Goal: Task Accomplishment & Management: Manage account settings

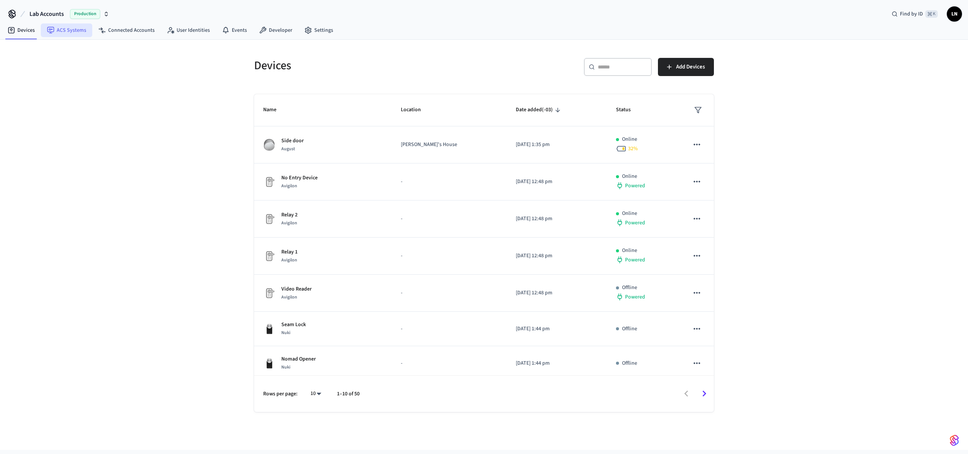
click at [85, 33] on link "ACS Systems" at bounding box center [66, 30] width 51 height 14
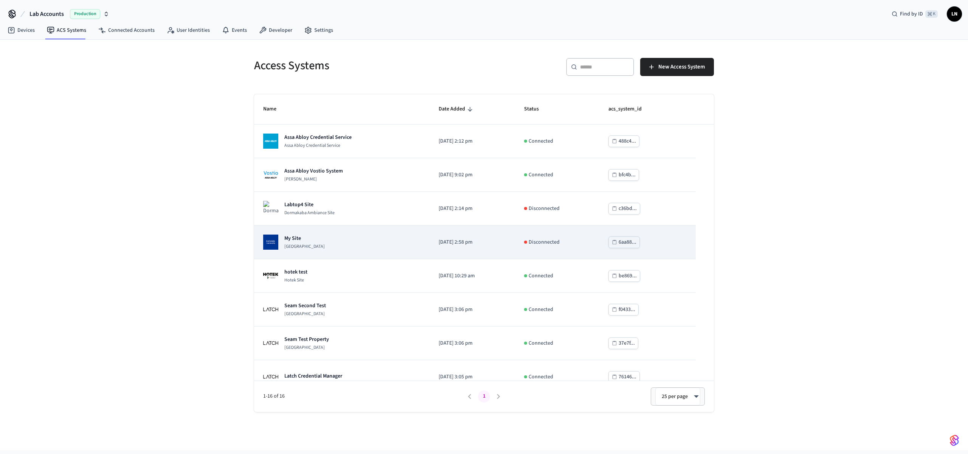
click at [362, 238] on div "My Site Dormakaba Community Site" at bounding box center [341, 241] width 157 height 15
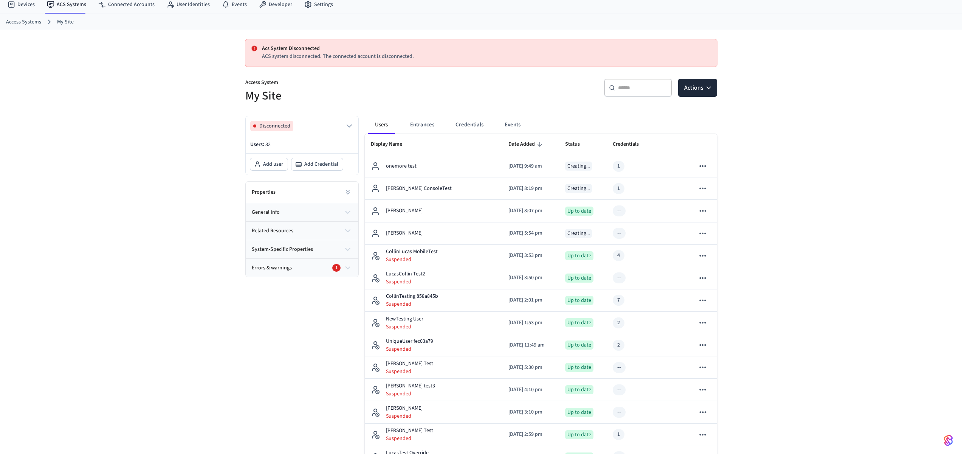
scroll to position [91, 0]
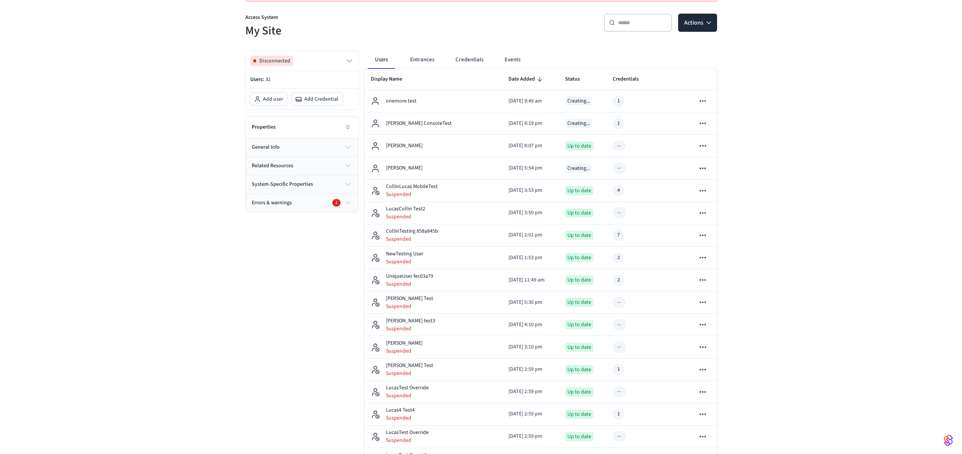
click at [304, 206] on div "Errors & warnings 1" at bounding box center [298, 203] width 92 height 8
click at [318, 138] on button "general info" at bounding box center [302, 147] width 113 height 18
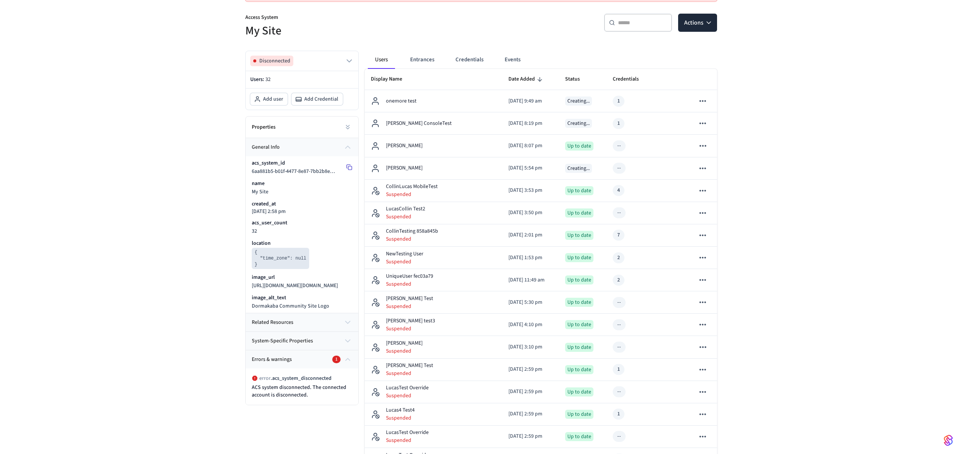
click at [349, 168] on icon at bounding box center [349, 167] width 6 height 6
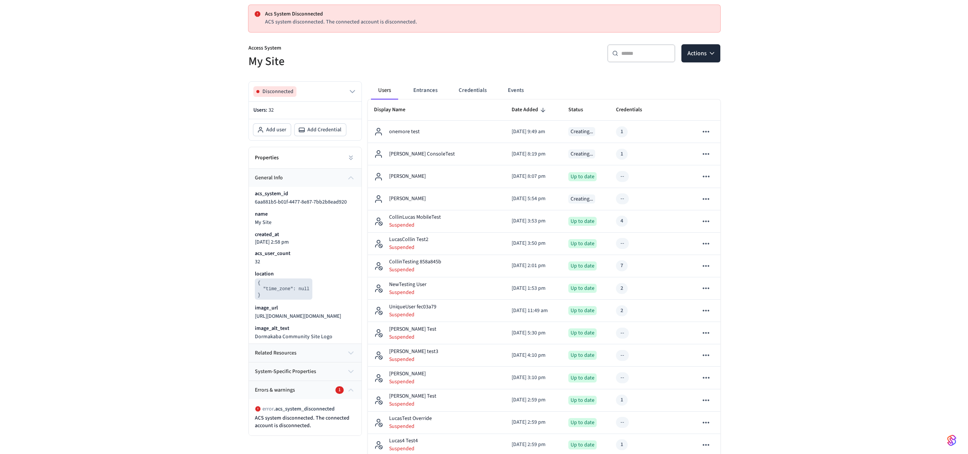
scroll to position [0, 0]
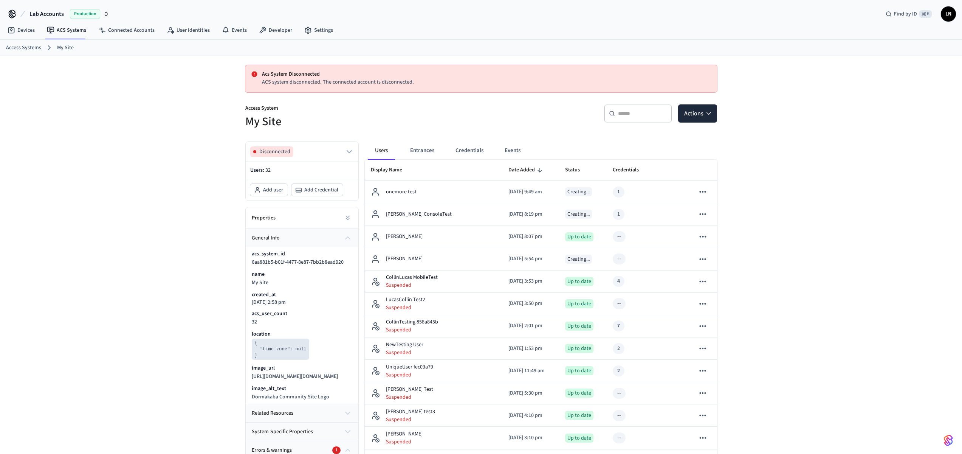
click at [702, 118] on button "Actions" at bounding box center [694, 113] width 39 height 18
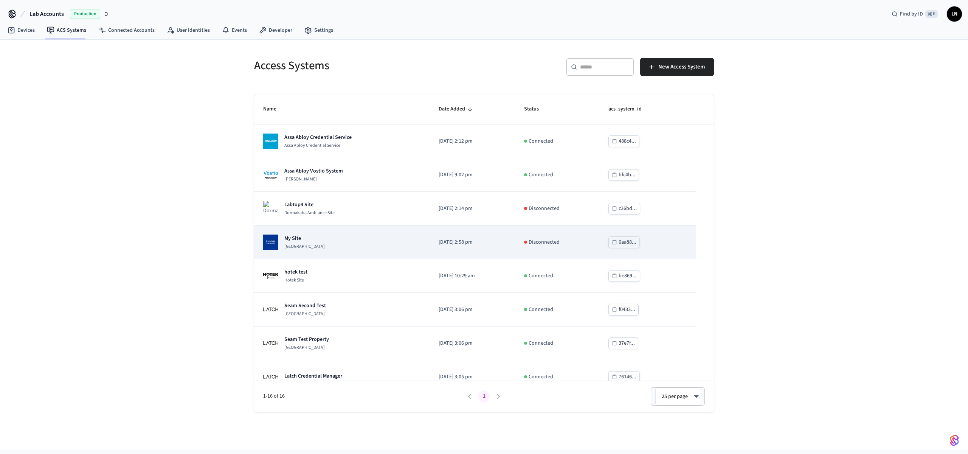
click at [359, 242] on div "My Site Dormakaba Community Site" at bounding box center [341, 241] width 157 height 15
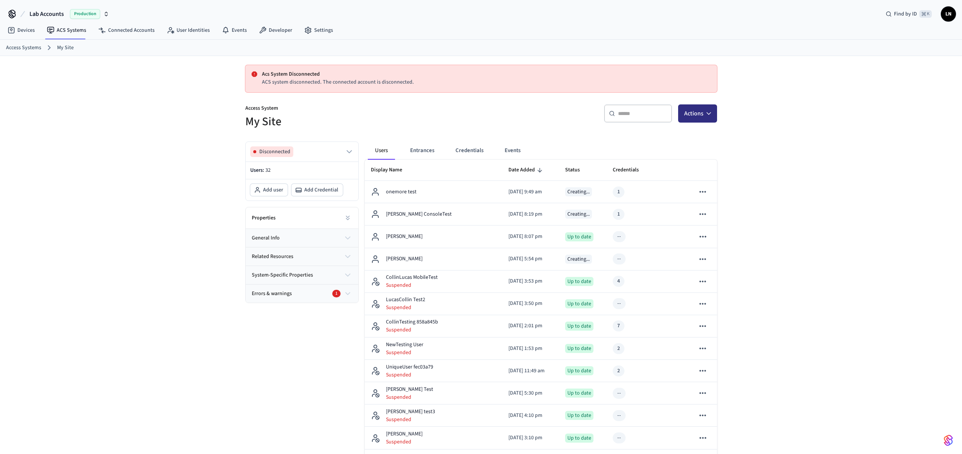
click at [712, 118] on button "Actions" at bounding box center [697, 113] width 39 height 18
drag, startPoint x: 267, startPoint y: 129, endPoint x: 166, endPoint y: 96, distance: 105.7
click at [265, 128] on h5 "My Site" at bounding box center [360, 122] width 231 height 16
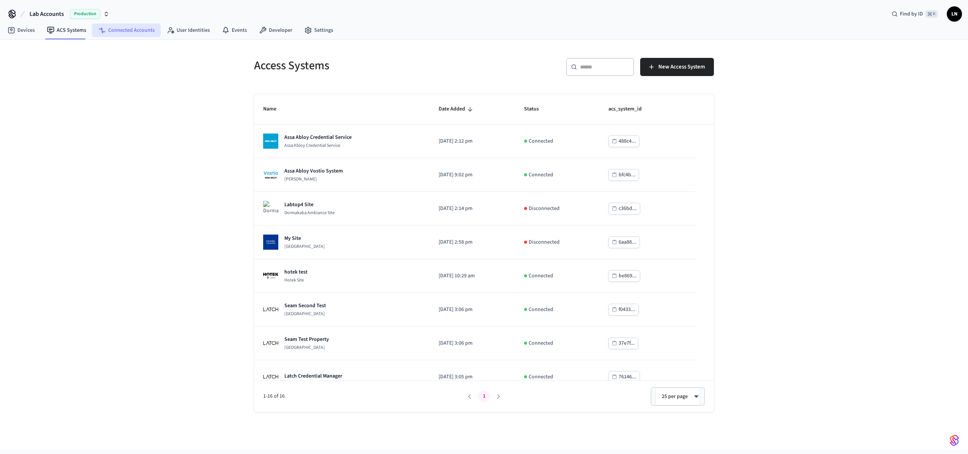
click at [139, 36] on link "Connected Accounts" at bounding box center [126, 30] width 68 height 14
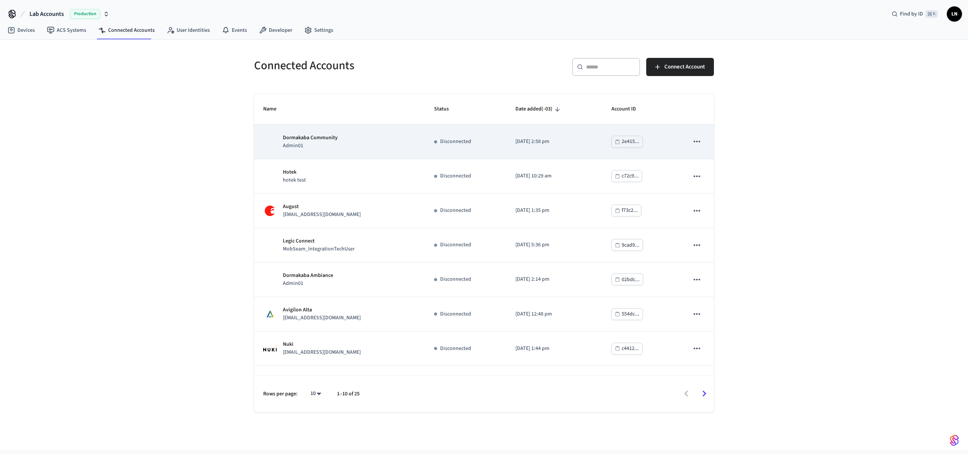
click at [416, 146] on div "Dormakaba Community Admin01" at bounding box center [339, 142] width 153 height 16
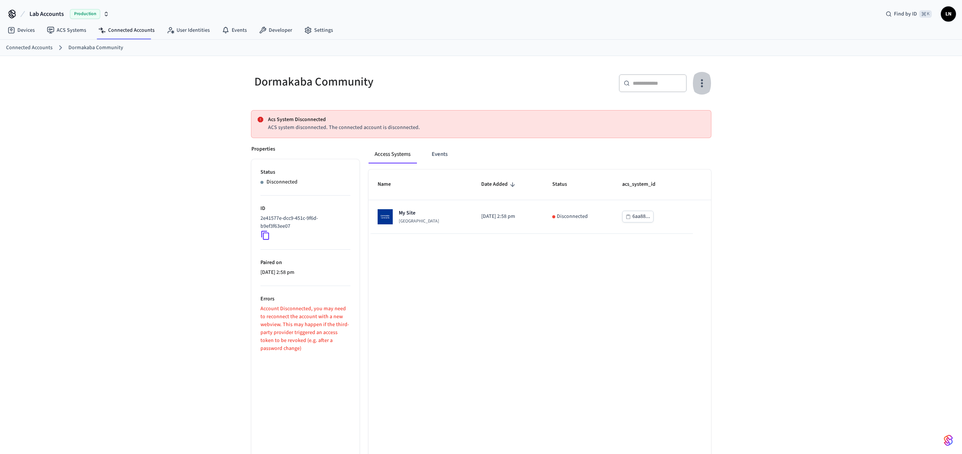
click at [699, 85] on icon "button" at bounding box center [702, 83] width 12 height 12
click at [677, 111] on span "Reconnect Account" at bounding box center [678, 114] width 43 height 8
click at [670, 136] on span "Sync Account" at bounding box center [672, 134] width 31 height 8
click at [260, 228] on div at bounding box center [484, 227] width 968 height 454
click at [266, 233] on div "Reconnect Account Sync Account Delete Account" at bounding box center [481, 227] width 962 height 454
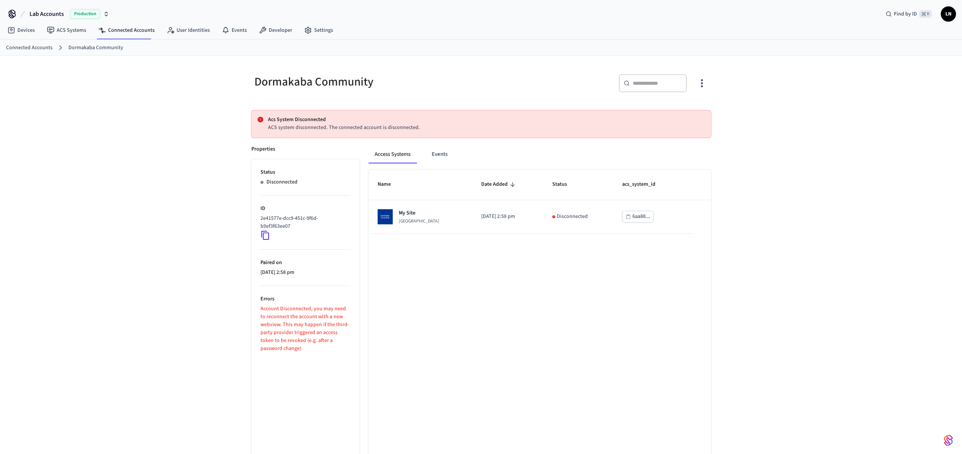
click at [261, 234] on icon at bounding box center [266, 235] width 10 height 10
click at [265, 235] on icon at bounding box center [266, 235] width 10 height 10
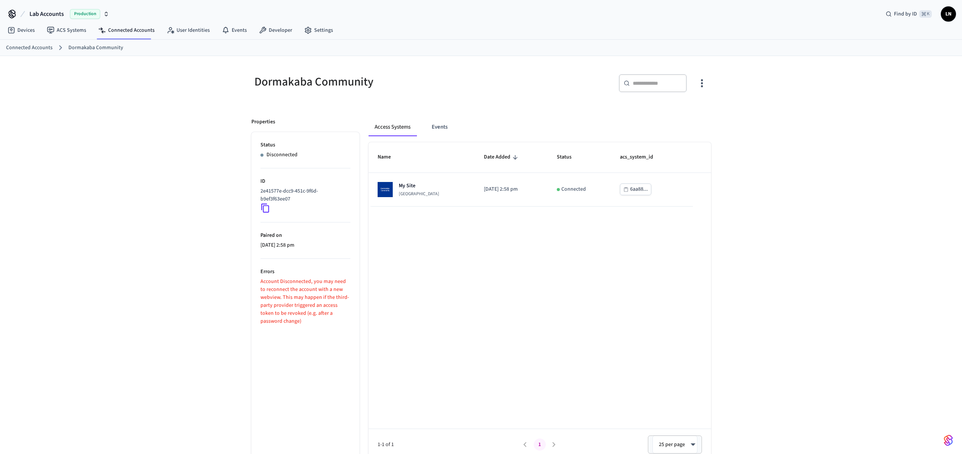
click at [192, 189] on div "Dormakaba Community ​ ​ Properties Status Disconnected ID 2e41577e-dcc9-451c-9f…" at bounding box center [481, 261] width 962 height 410
click at [261, 206] on icon at bounding box center [266, 208] width 10 height 10
click at [192, 198] on div "Dormakaba Community ​ ​ Properties Status Disconnected ID 2e41577e-dcc9-451c-9f…" at bounding box center [481, 261] width 962 height 410
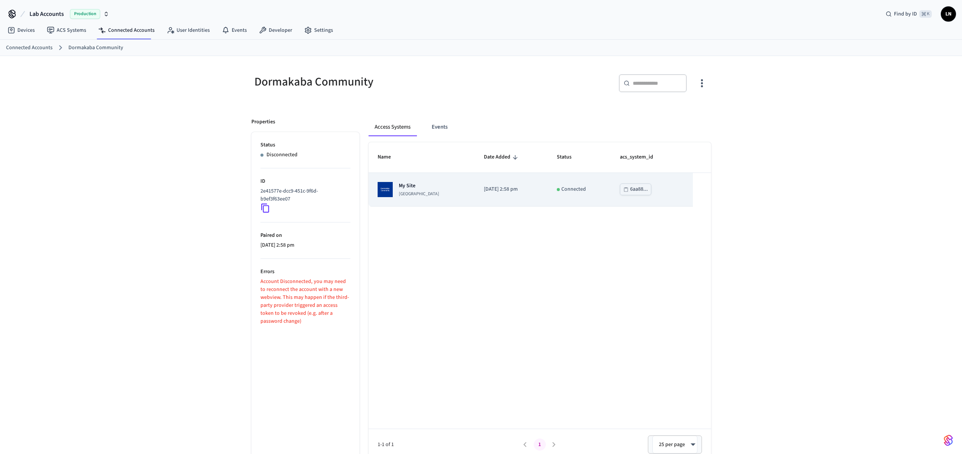
click at [464, 191] on div "My Site Dormakaba Community Site" at bounding box center [422, 189] width 88 height 15
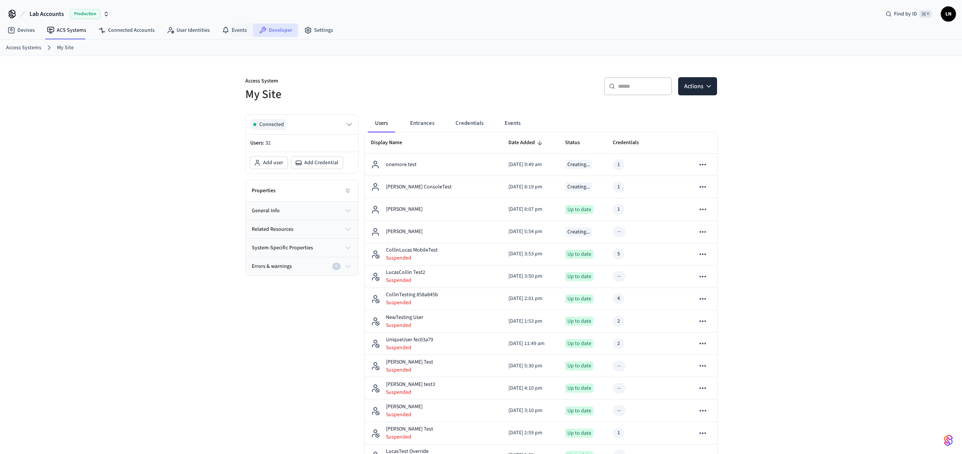
click at [270, 31] on link "Developer" at bounding box center [275, 30] width 45 height 14
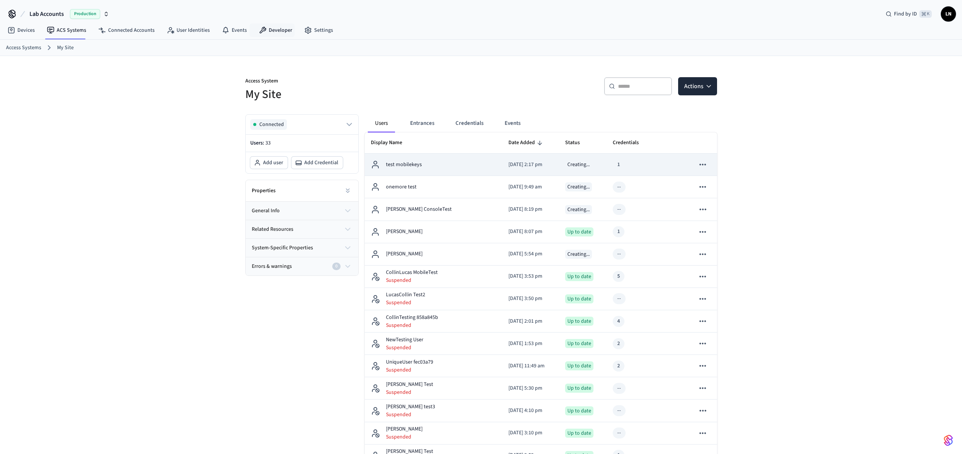
click at [438, 167] on div "test mobilekeys" at bounding box center [434, 164] width 126 height 9
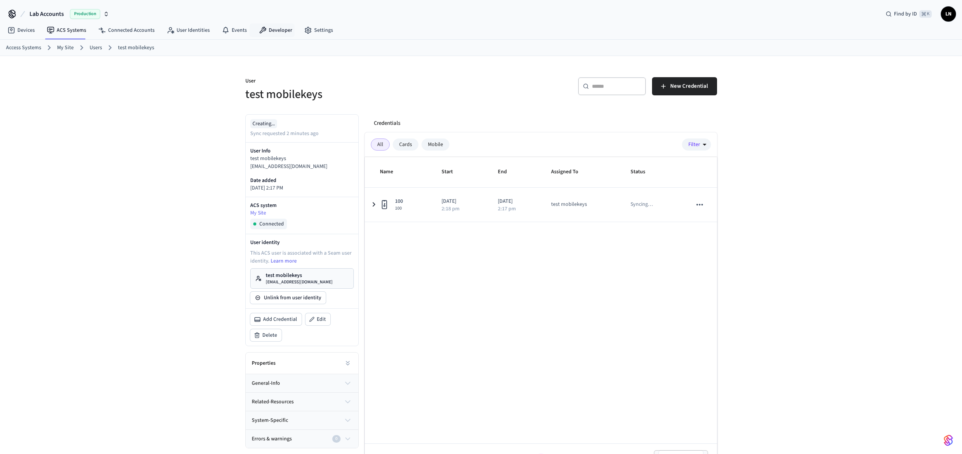
click at [291, 276] on p "test mobilekeys" at bounding box center [299, 276] width 67 height 8
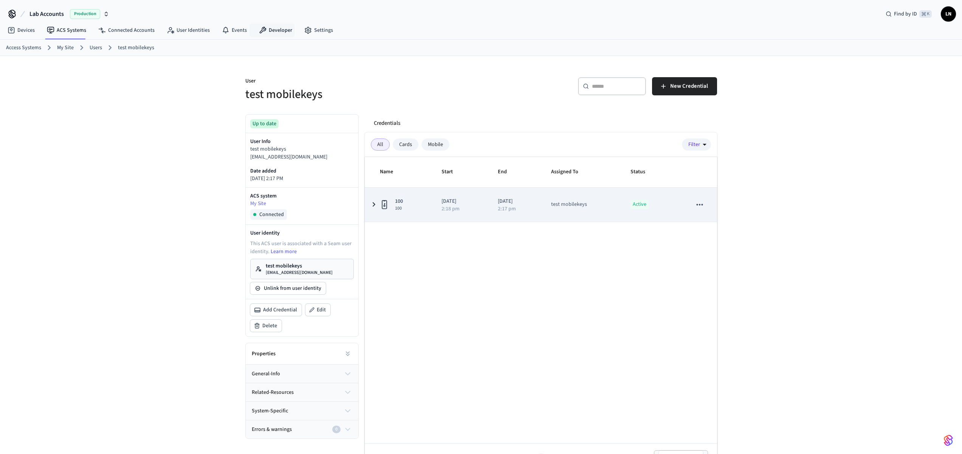
click at [398, 209] on span "100" at bounding box center [399, 208] width 8 height 6
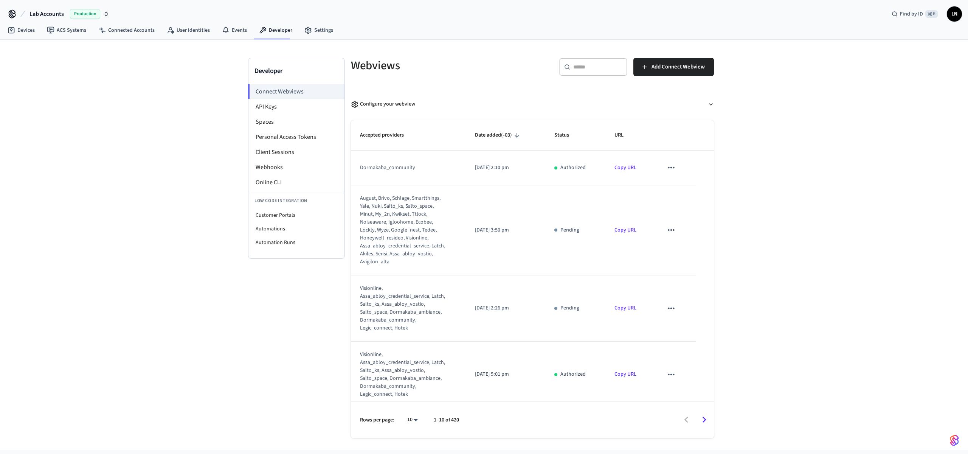
click at [180, 184] on div "Developer Connect Webviews API Keys Spaces Personal Access Tokens Client Sessio…" at bounding box center [484, 245] width 968 height 410
click at [288, 179] on li "Online CLI" at bounding box center [296, 182] width 96 height 15
click at [59, 28] on link "ACS Systems" at bounding box center [66, 30] width 51 height 14
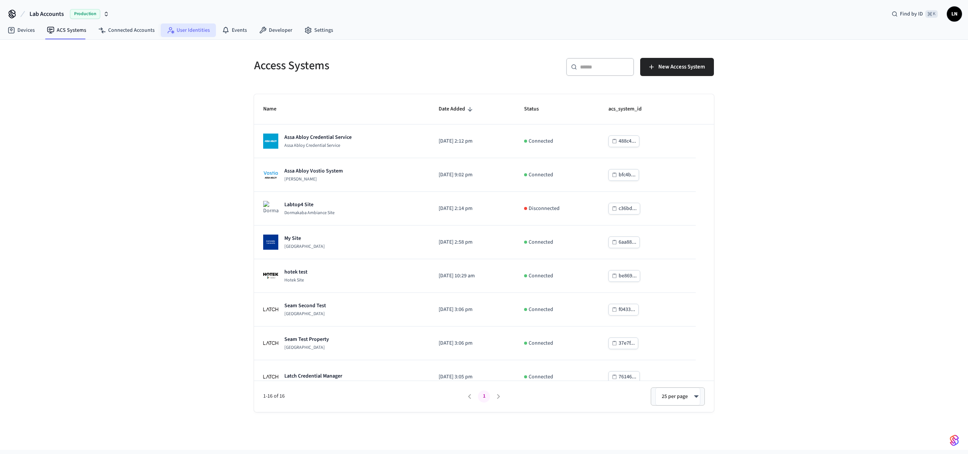
click at [202, 35] on link "User Identities" at bounding box center [188, 30] width 55 height 14
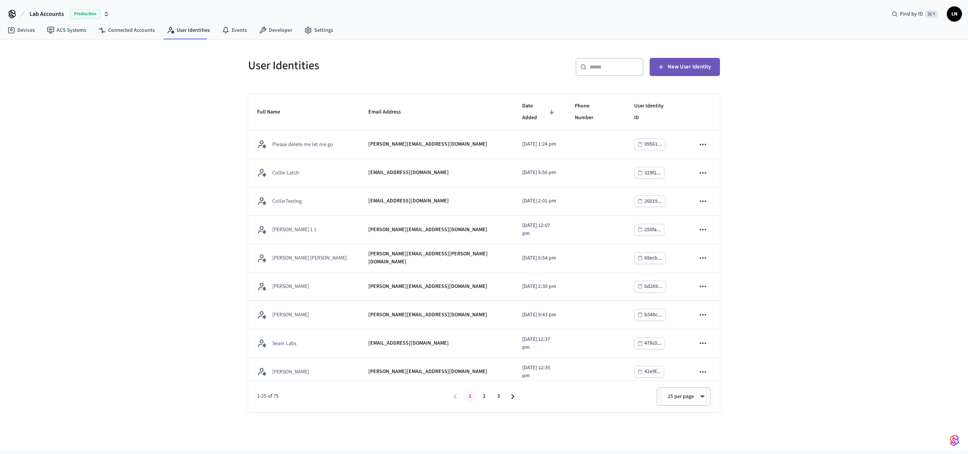
click at [665, 68] on icon "button" at bounding box center [661, 67] width 8 height 8
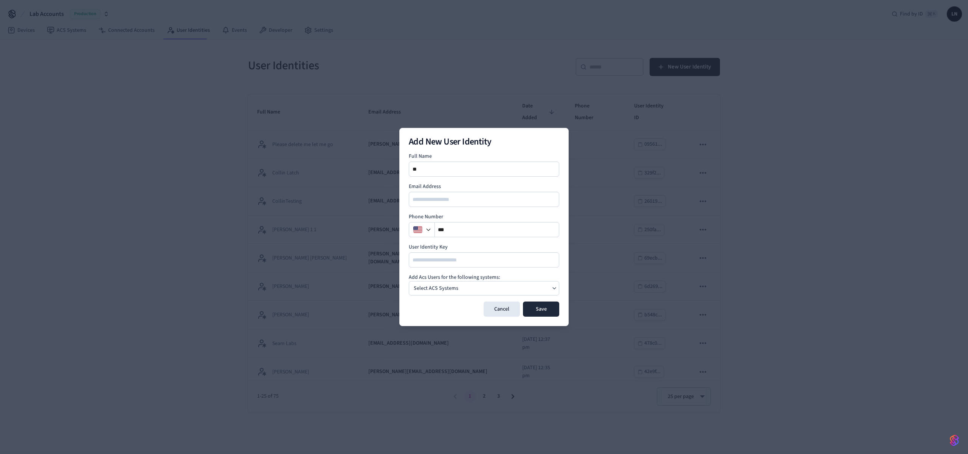
type input "*"
type input "**********"
click at [443, 197] on input "email" at bounding box center [485, 199] width 150 height 9
type input "**********"
click at [463, 295] on form "**********" at bounding box center [484, 234] width 151 height 164
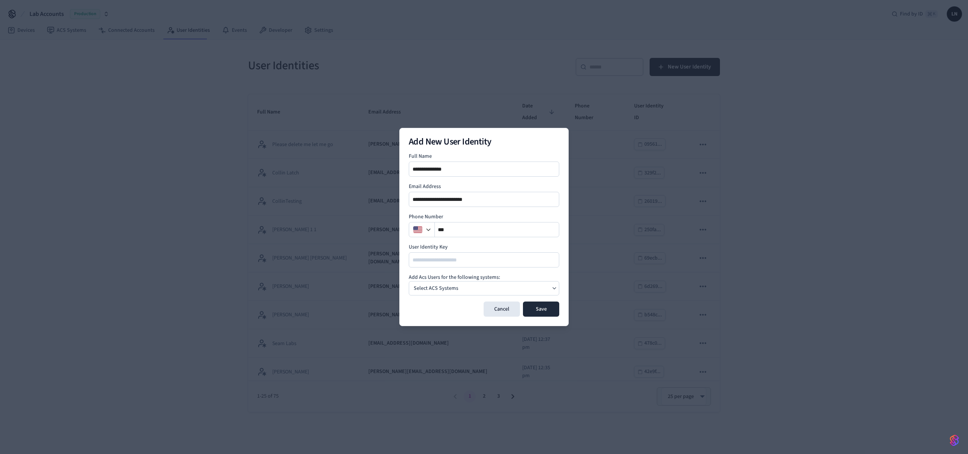
click at [466, 289] on div "Select ACS Systems" at bounding box center [484, 288] width 151 height 14
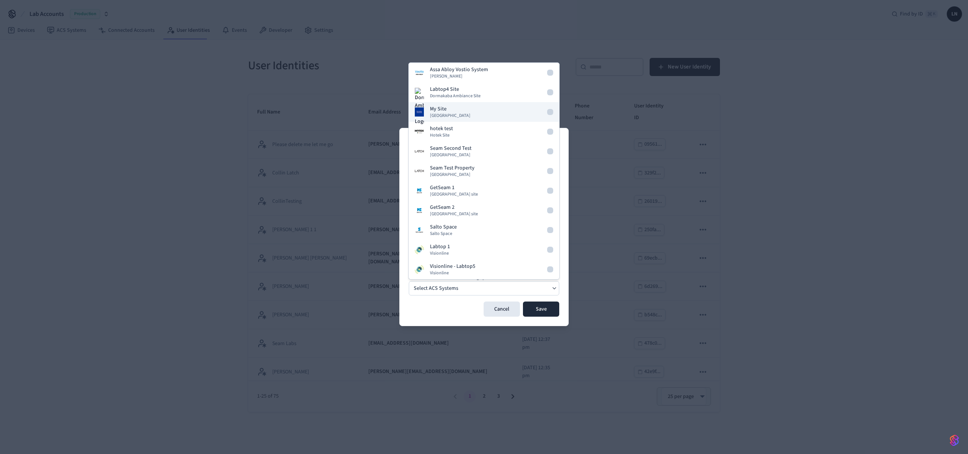
click at [458, 111] on div "My Site Dormakaba Community Site" at bounding box center [450, 112] width 40 height 14
click at [545, 314] on button "Save" at bounding box center [541, 308] width 36 height 15
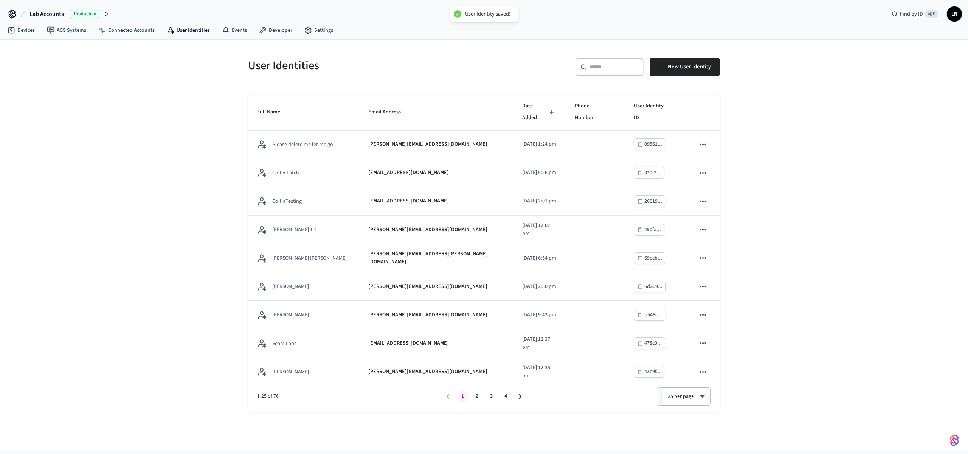
click at [613, 68] on input "text" at bounding box center [614, 67] width 49 height 8
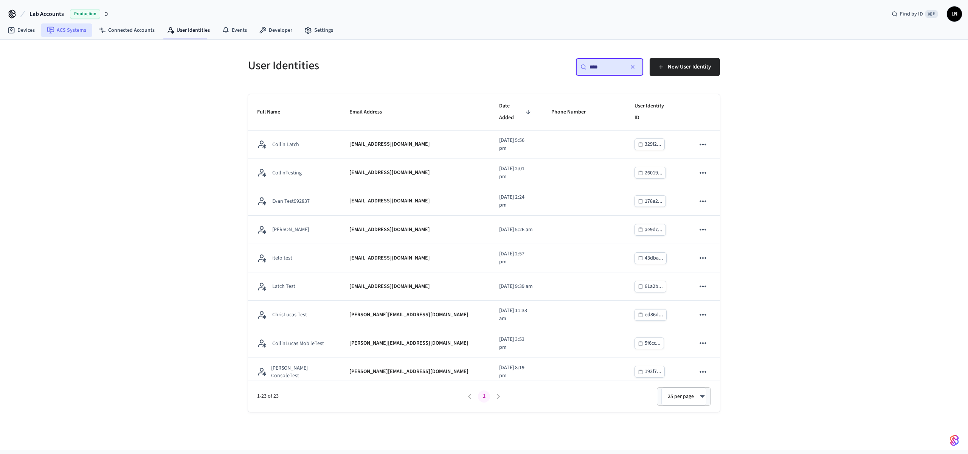
type input "****"
click at [47, 32] on icon at bounding box center [51, 30] width 8 height 8
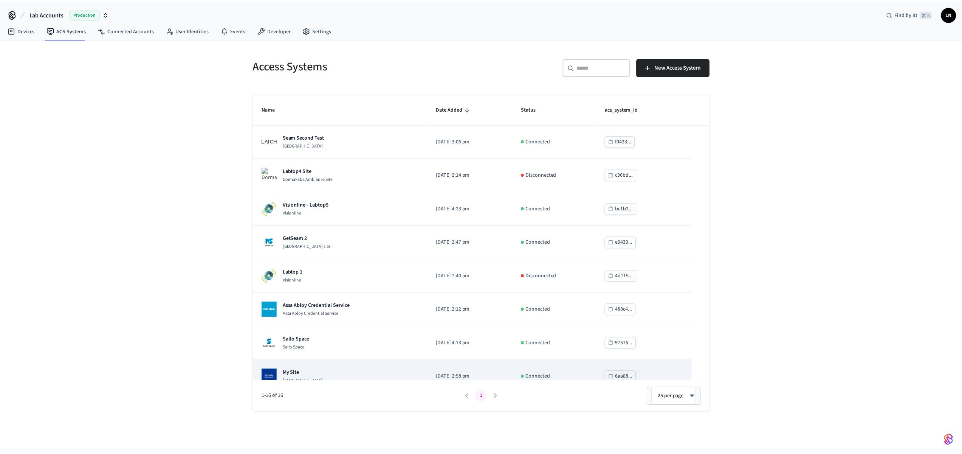
scroll to position [2, 0]
click at [344, 367] on td "My Site [GEOGRAPHIC_DATA]" at bounding box center [341, 376] width 175 height 34
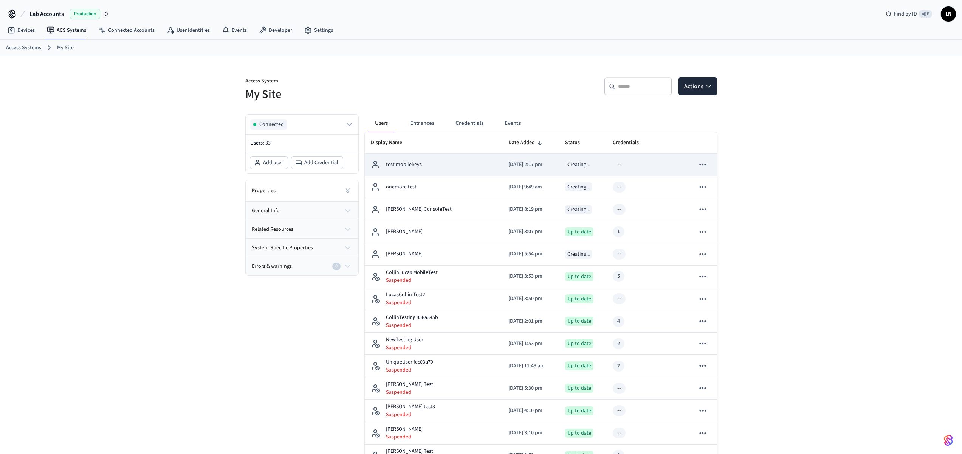
click at [442, 169] on td "test mobilekeys" at bounding box center [434, 165] width 138 height 22
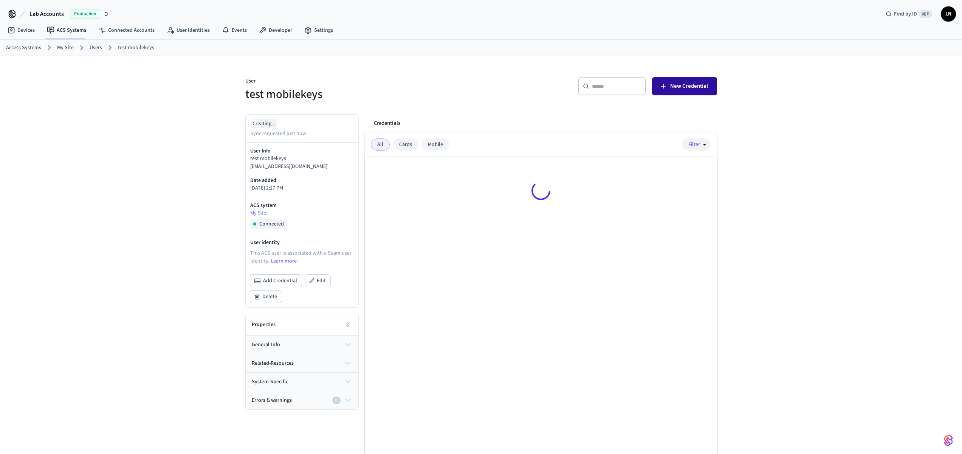
click at [694, 87] on span "New Credential" at bounding box center [690, 86] width 38 height 10
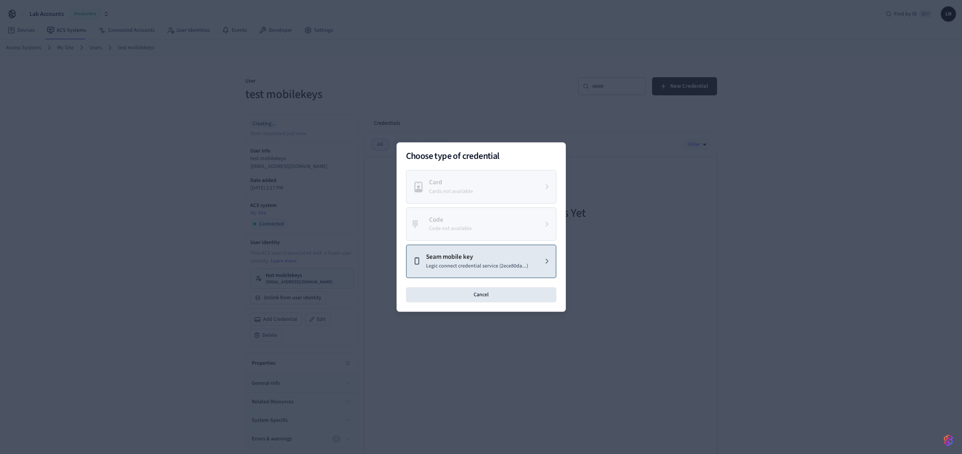
click at [471, 258] on p "Seam mobile key" at bounding box center [477, 257] width 102 height 10
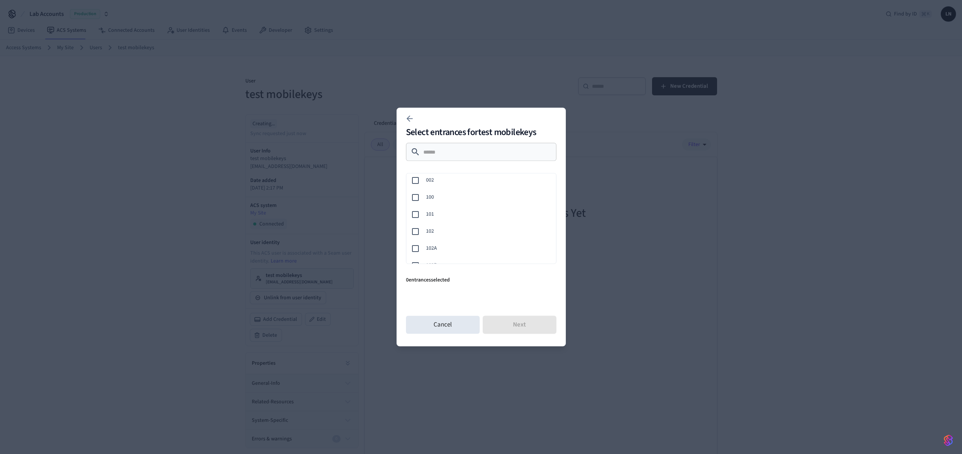
scroll to position [2, 0]
click at [444, 200] on span "100" at bounding box center [488, 198] width 124 height 8
click at [521, 323] on button "Next" at bounding box center [520, 325] width 74 height 18
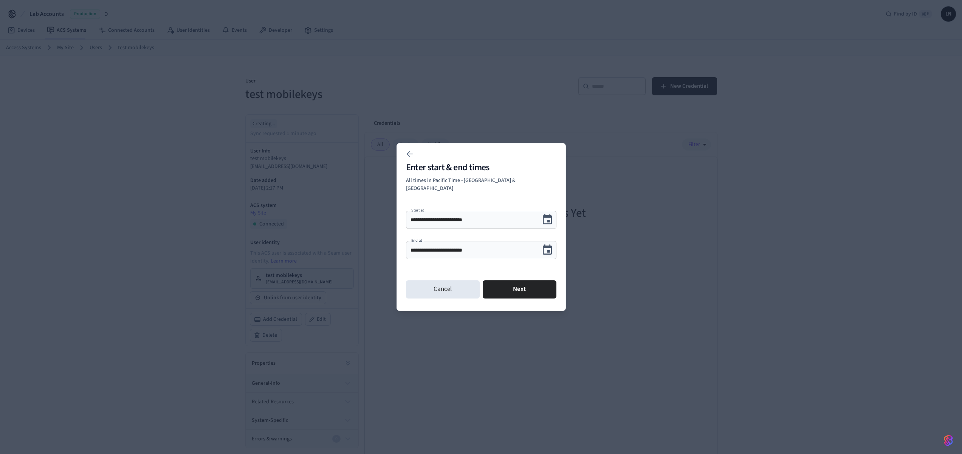
click at [550, 248] on icon "Choose date, selected date is Sep 9, 2025" at bounding box center [548, 250] width 12 height 12
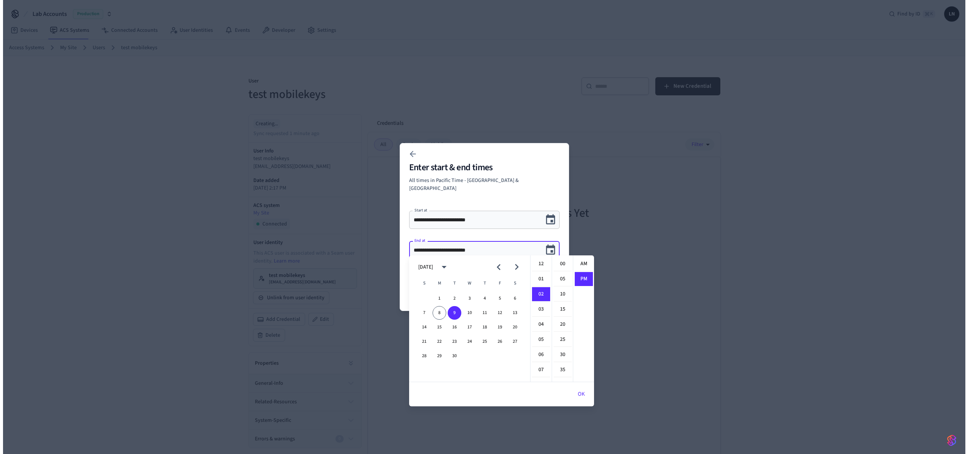
scroll to position [14, 0]
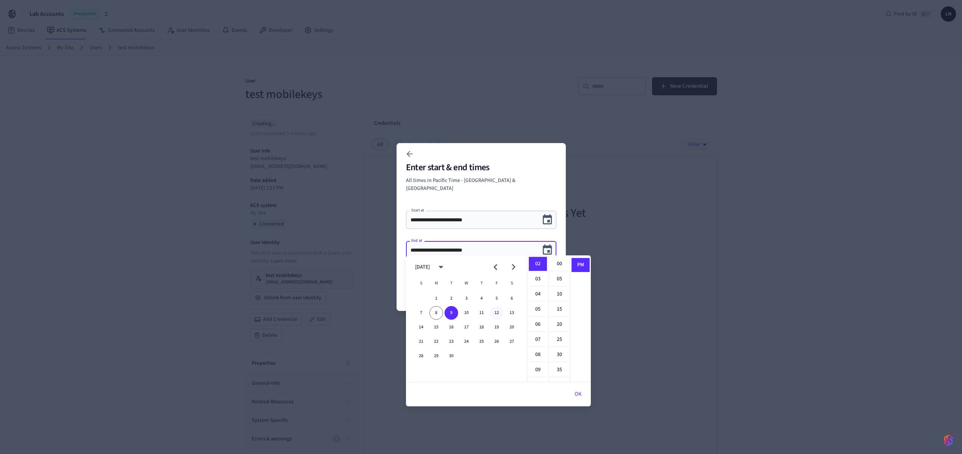
click at [494, 310] on button "12" at bounding box center [497, 313] width 14 height 14
type input "**********"
click at [498, 172] on h2 "Enter start & end times" at bounding box center [481, 167] width 151 height 9
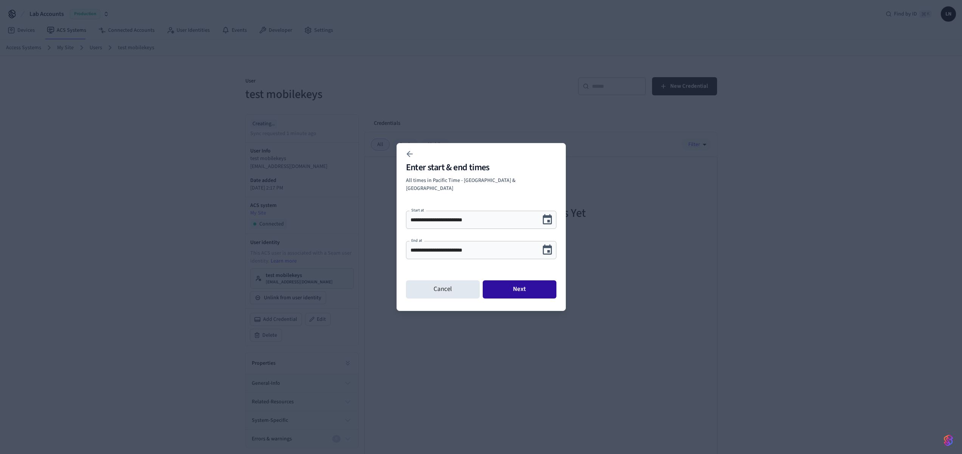
click at [515, 284] on button "Next" at bounding box center [520, 289] width 74 height 18
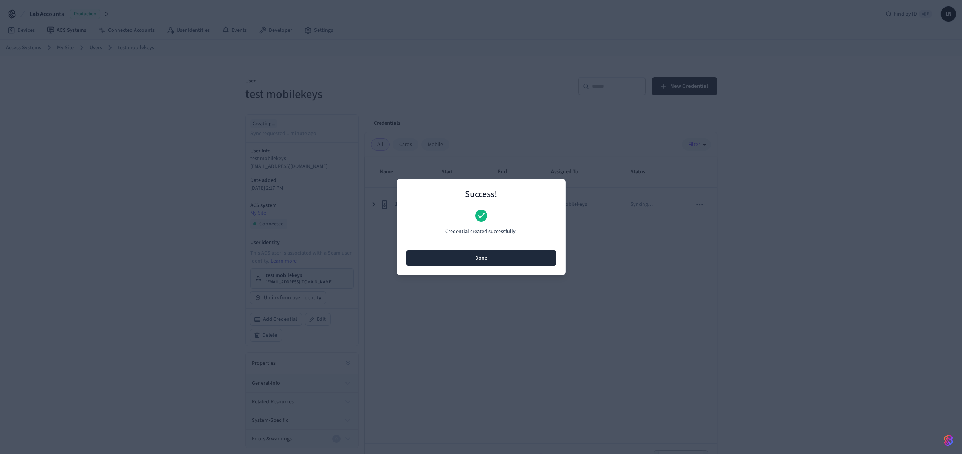
click at [502, 261] on button "Done" at bounding box center [481, 257] width 151 height 15
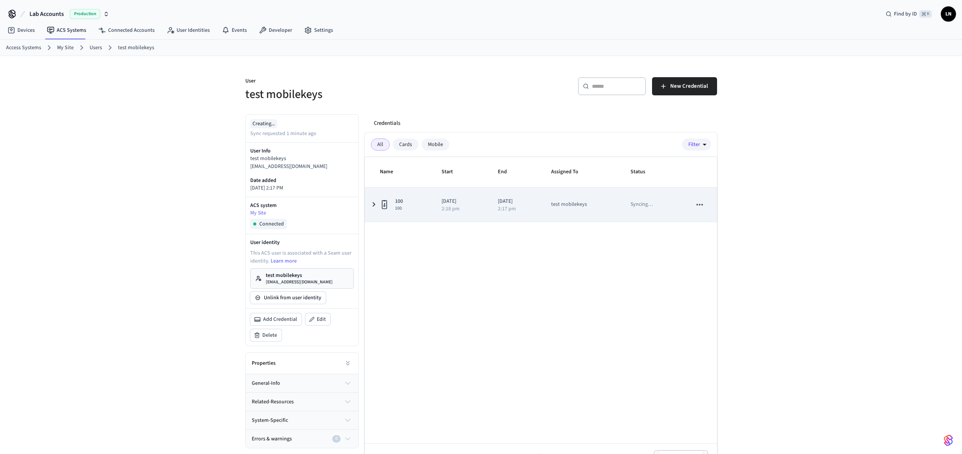
click at [405, 209] on div "100 100" at bounding box center [402, 204] width 44 height 14
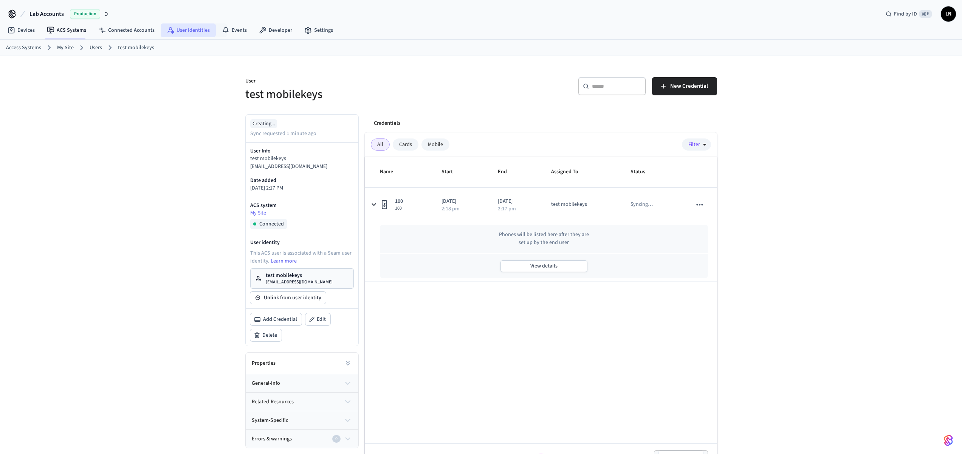
click at [199, 31] on link "User Identities" at bounding box center [188, 30] width 55 height 14
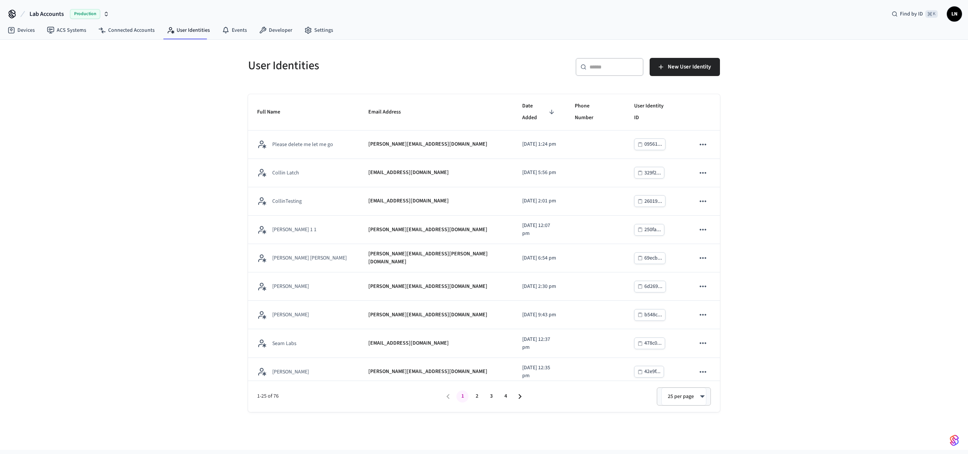
click at [593, 71] on div "​ ​" at bounding box center [610, 67] width 68 height 18
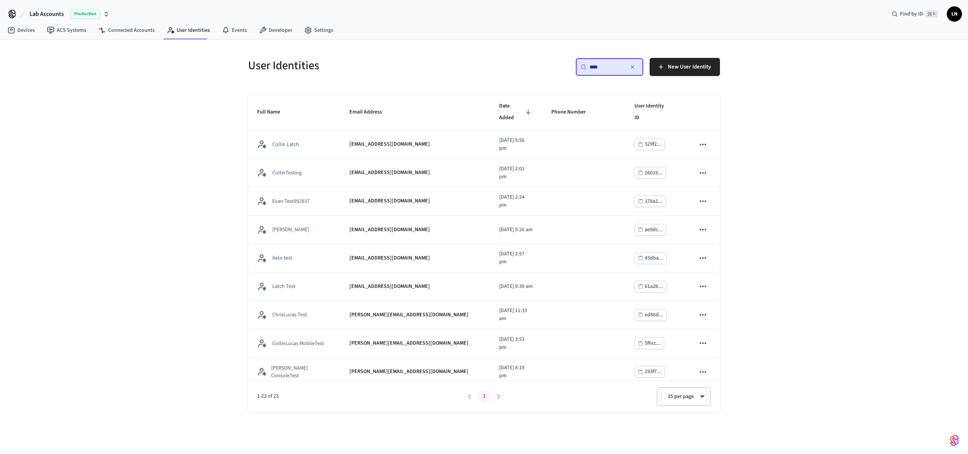
type input "****"
click at [175, 34] on link "User Identities" at bounding box center [188, 30] width 55 height 14
click at [633, 69] on icon "button" at bounding box center [633, 67] width 6 height 6
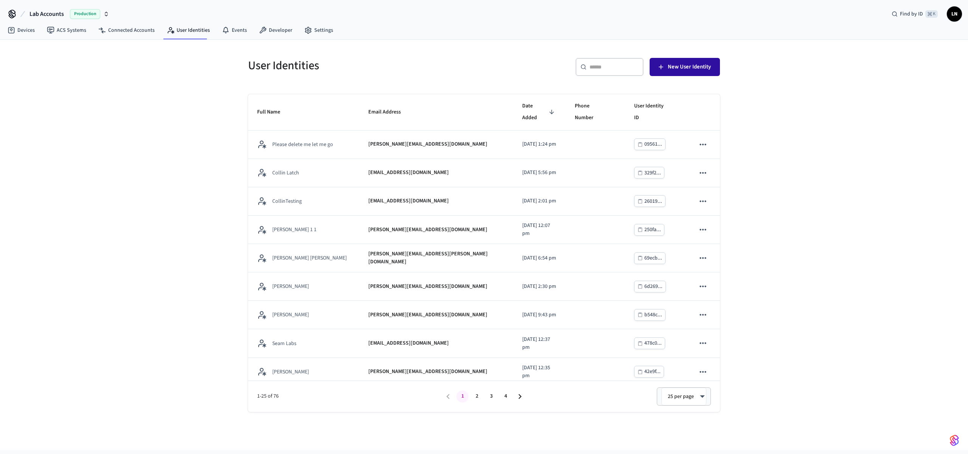
drag, startPoint x: 769, startPoint y: 112, endPoint x: 692, endPoint y: 69, distance: 88.0
click at [769, 112] on div "User Identities ​ ​ New User Identity Full Name Email Address Date Added Phone …" at bounding box center [484, 245] width 968 height 410
click at [684, 64] on span "New User Identity" at bounding box center [689, 67] width 43 height 10
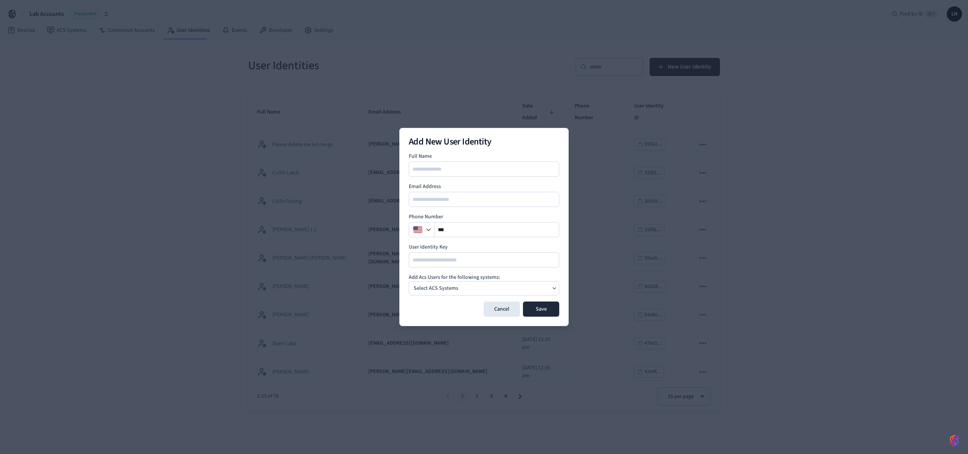
click at [459, 167] on input at bounding box center [485, 169] width 150 height 9
type input "**********"
click at [450, 203] on input "email" at bounding box center [485, 199] width 150 height 9
type input "**********"
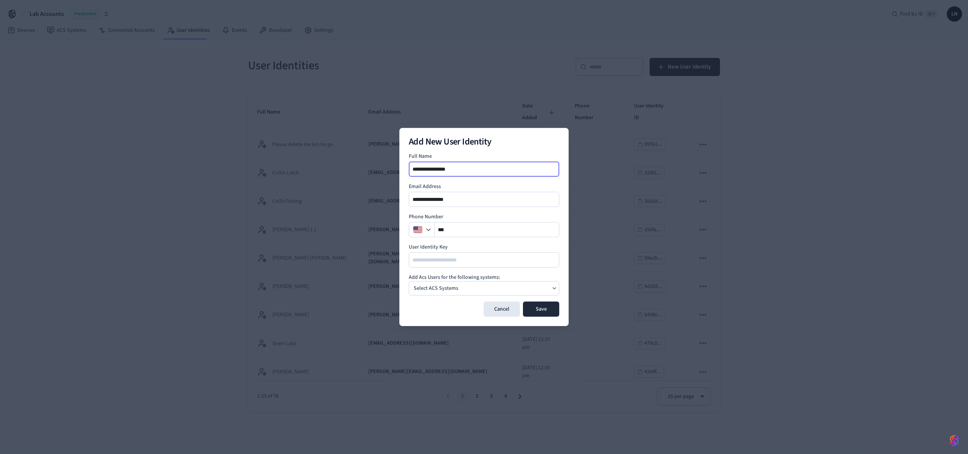
click at [459, 169] on input "**********" at bounding box center [485, 169] width 150 height 9
type input "**********"
click at [464, 202] on input "**********" at bounding box center [485, 199] width 150 height 9
type input "**********"
click at [556, 284] on div "Select ACS Systems" at bounding box center [484, 288] width 151 height 14
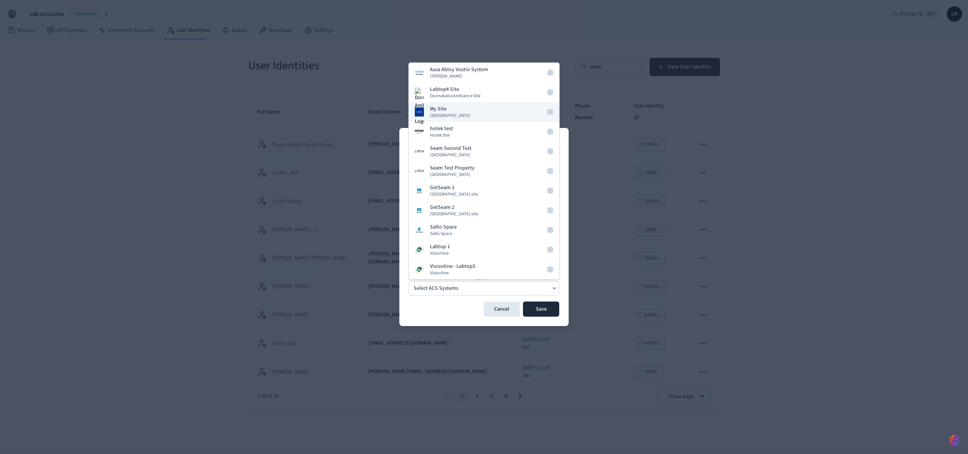
click at [470, 116] on span "Dormakaba Community Site" at bounding box center [450, 116] width 40 height 6
click at [429, 318] on div "**********" at bounding box center [483, 227] width 169 height 198
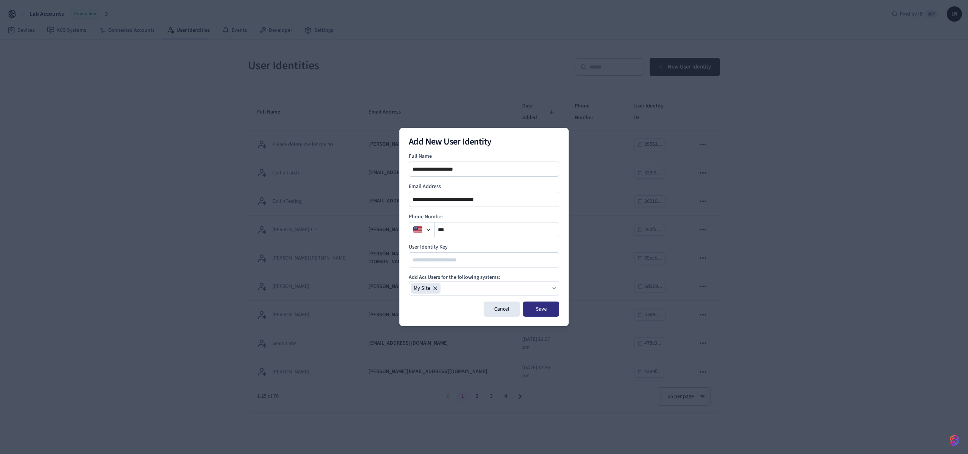
click at [543, 314] on button "Save" at bounding box center [541, 308] width 36 height 15
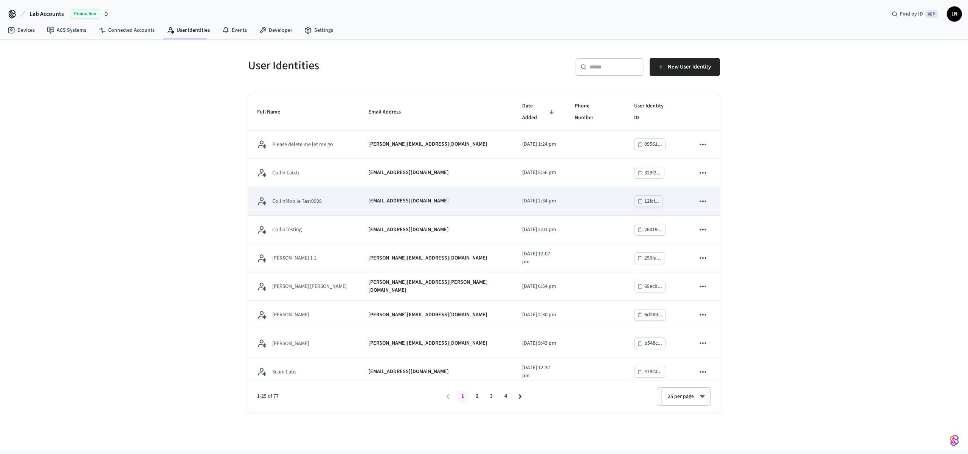
click at [338, 196] on div "CollinMobile Test0908" at bounding box center [303, 200] width 93 height 9
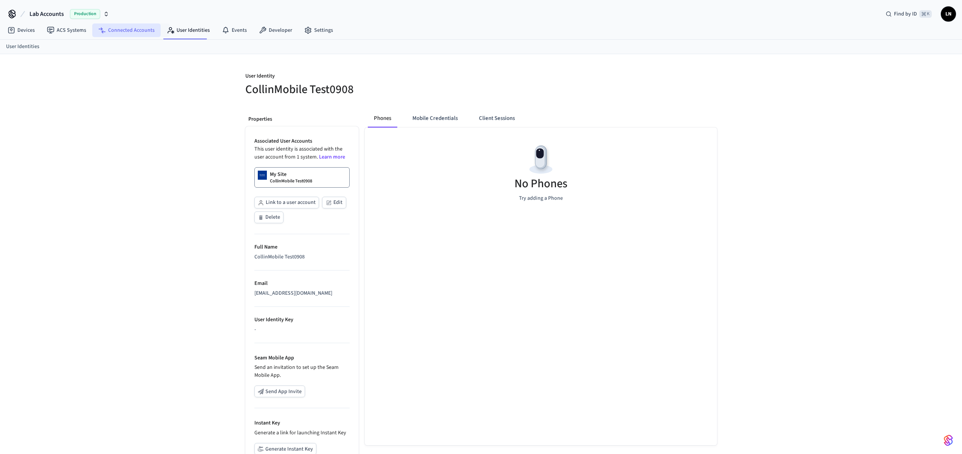
click at [139, 32] on link "Connected Accounts" at bounding box center [126, 30] width 68 height 14
click at [492, 118] on button "Client Sessions" at bounding box center [497, 118] width 48 height 18
click at [492, 116] on button "Client Sessions" at bounding box center [497, 118] width 48 height 18
click at [676, 77] on span "New Client Sessions" at bounding box center [684, 81] width 48 height 10
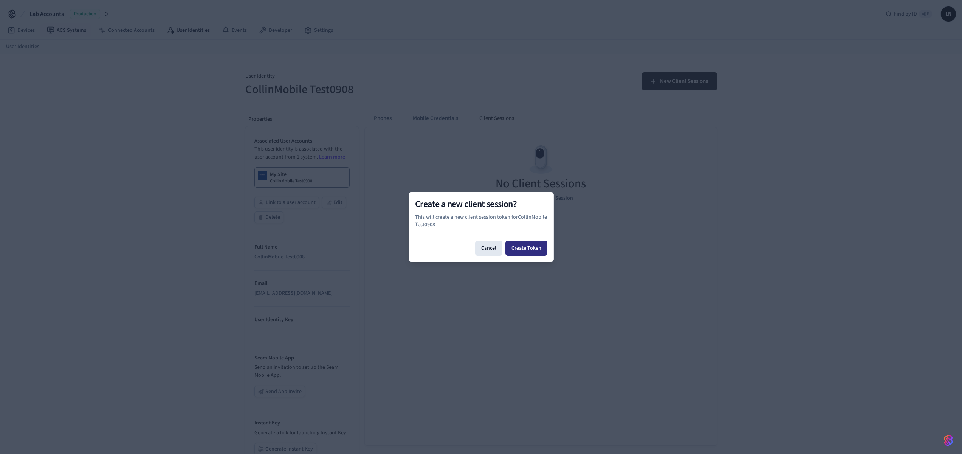
click at [527, 243] on button "Create Token" at bounding box center [527, 248] width 42 height 15
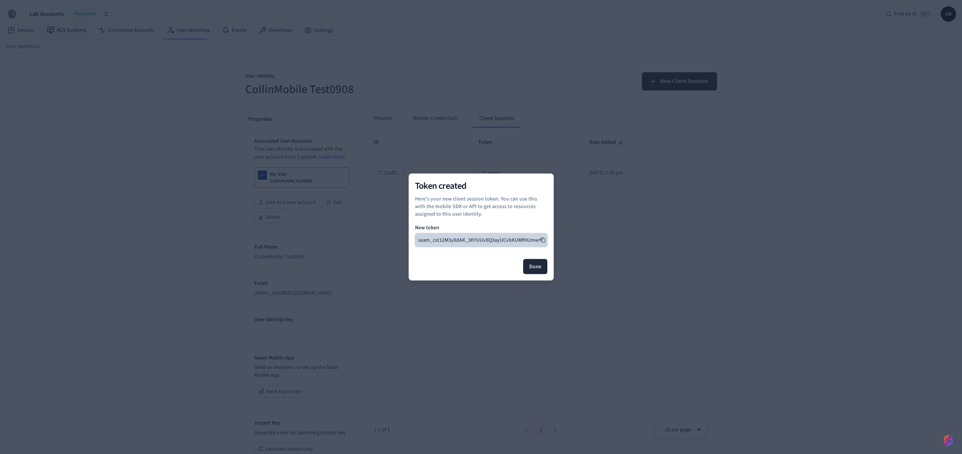
click at [541, 239] on icon at bounding box center [543, 240] width 4 height 5
click at [536, 271] on button "Done" at bounding box center [535, 266] width 24 height 15
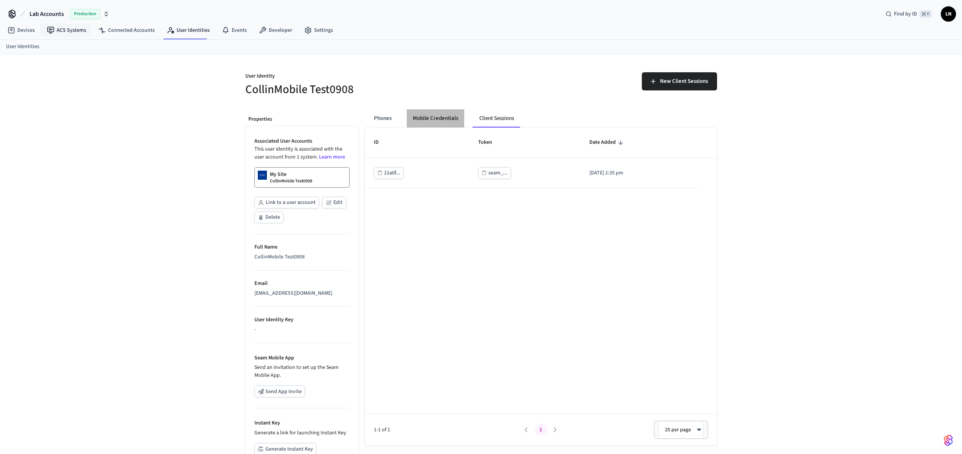
click at [423, 114] on button "Mobile Credentials" at bounding box center [435, 118] width 57 height 18
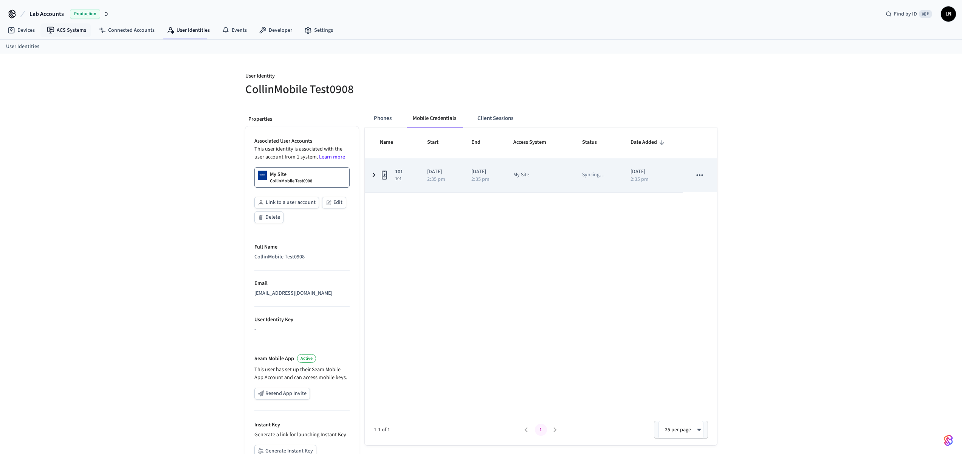
click at [373, 174] on icon "sticky table" at bounding box center [373, 174] width 9 height 9
click at [373, 174] on icon "sticky table" at bounding box center [373, 175] width 9 height 9
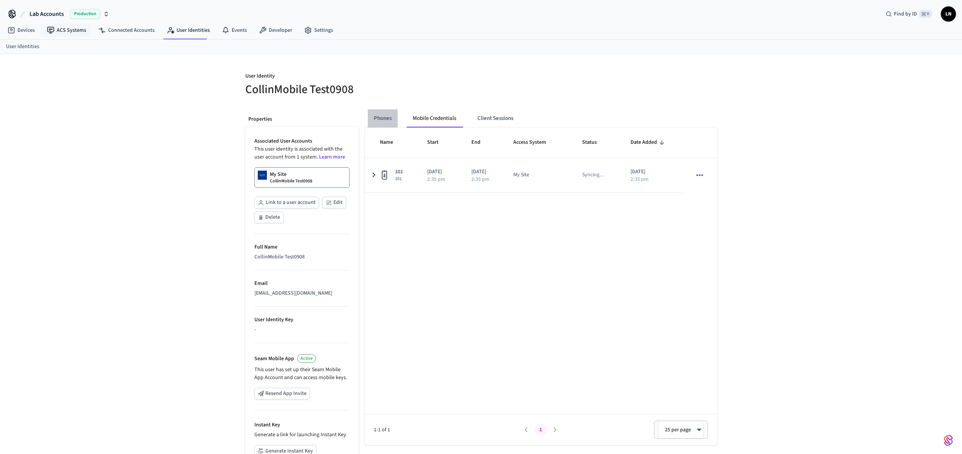
click at [387, 109] on button "Phones" at bounding box center [383, 118] width 30 height 18
click at [435, 116] on button "Mobile Credentials" at bounding box center [435, 118] width 57 height 18
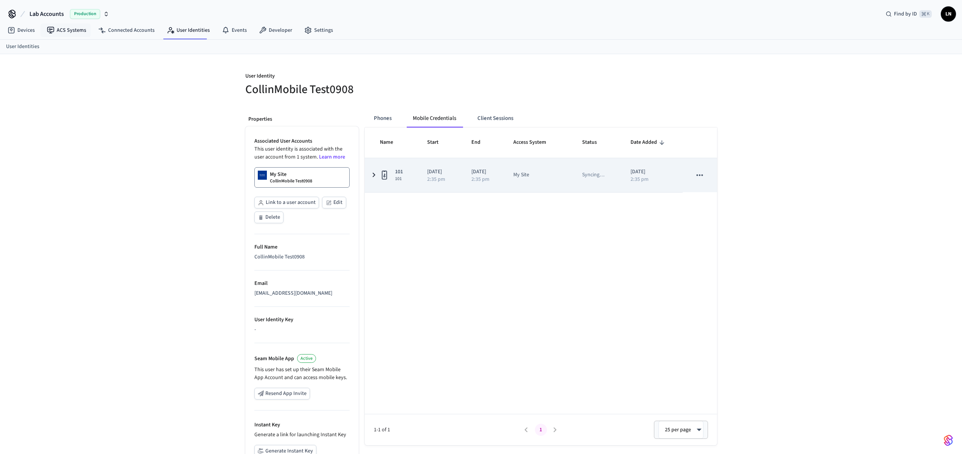
click at [375, 181] on td "101 101" at bounding box center [391, 175] width 53 height 34
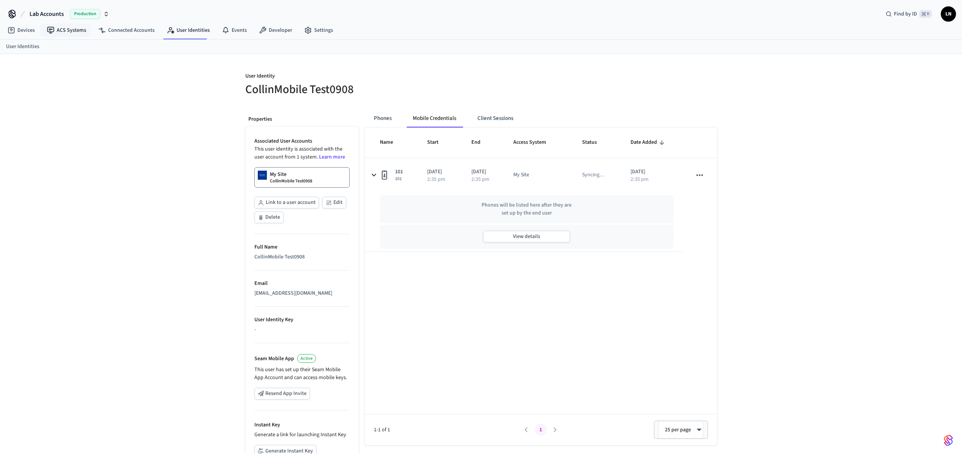
click at [823, 281] on div "User Identity CollinMobile Test0908 Properties Associated User Accounts This us…" at bounding box center [481, 284] width 962 height 461
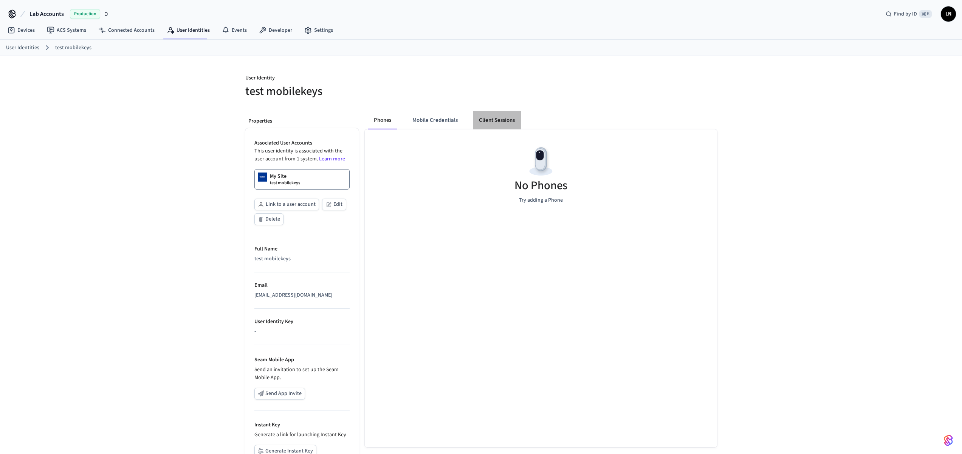
click at [498, 123] on button "Client Sessions" at bounding box center [497, 120] width 48 height 18
click at [668, 83] on span "New Client Sessions" at bounding box center [684, 83] width 48 height 10
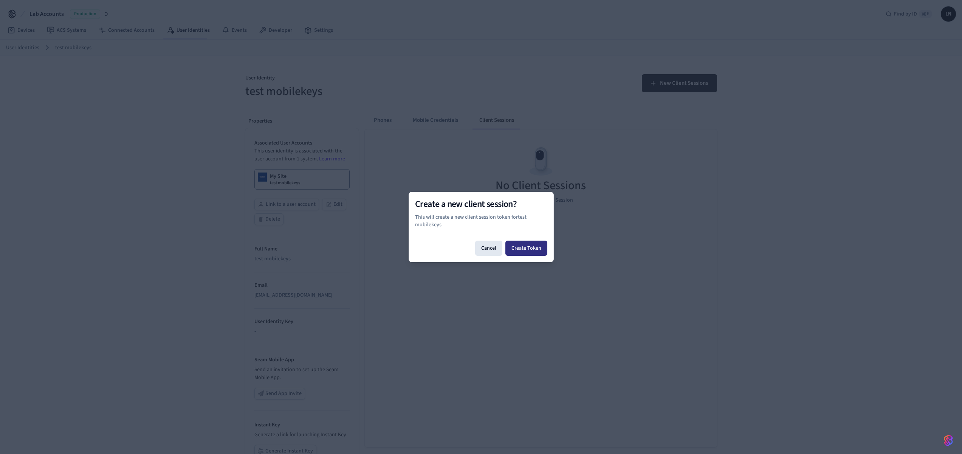
click at [524, 249] on button "Create Token" at bounding box center [527, 248] width 42 height 15
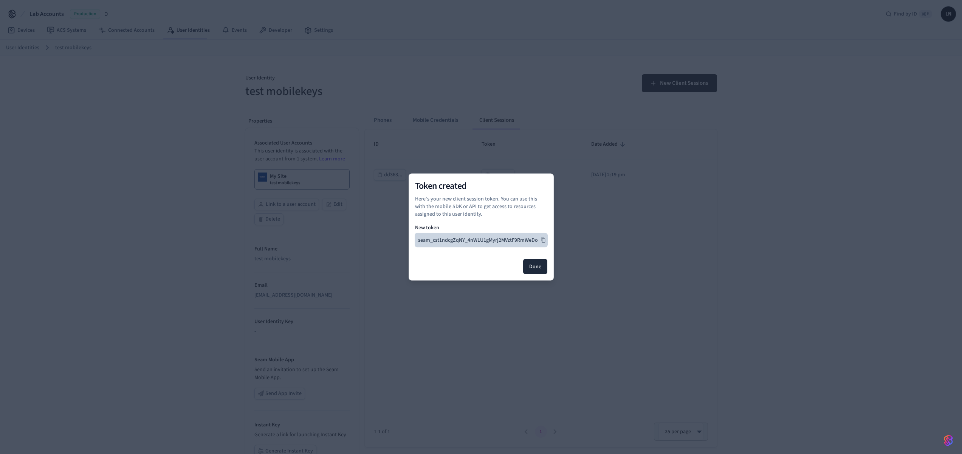
click at [542, 240] on icon at bounding box center [543, 240] width 5 height 5
click at [536, 269] on button "Done" at bounding box center [535, 266] width 24 height 15
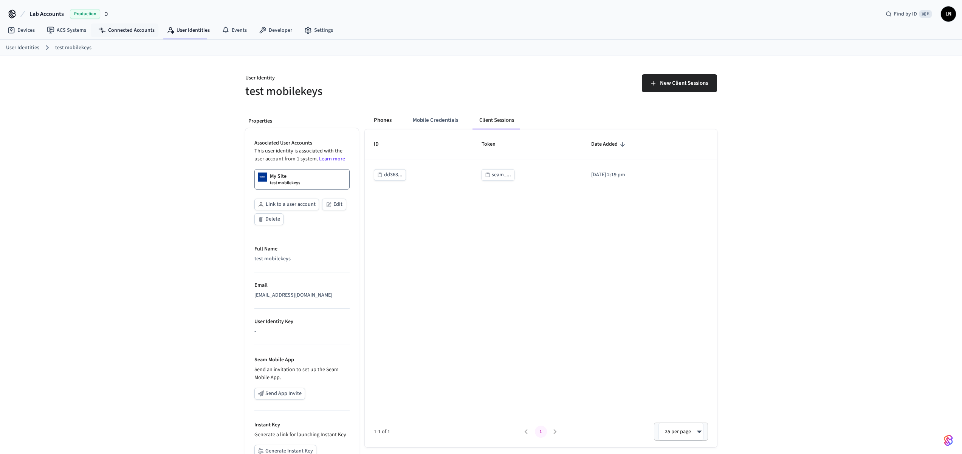
click at [386, 119] on button "Phones" at bounding box center [383, 120] width 30 height 18
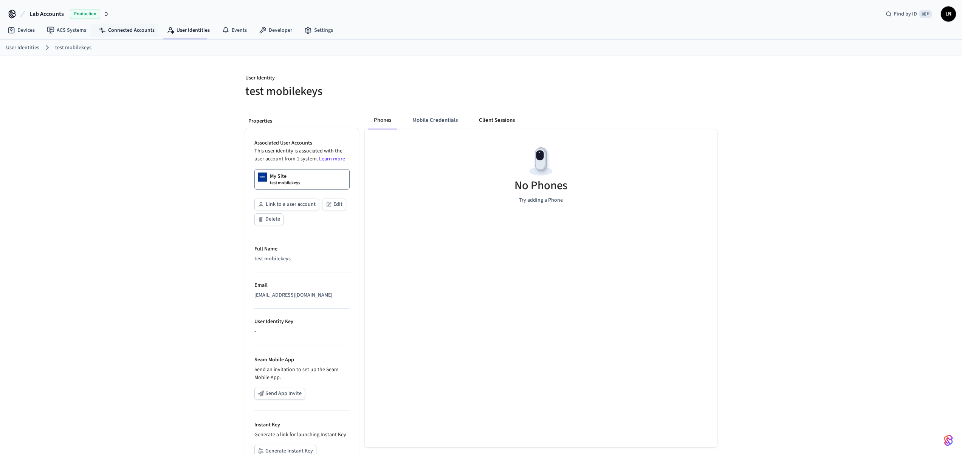
click at [498, 126] on button "Client Sessions" at bounding box center [497, 120] width 48 height 18
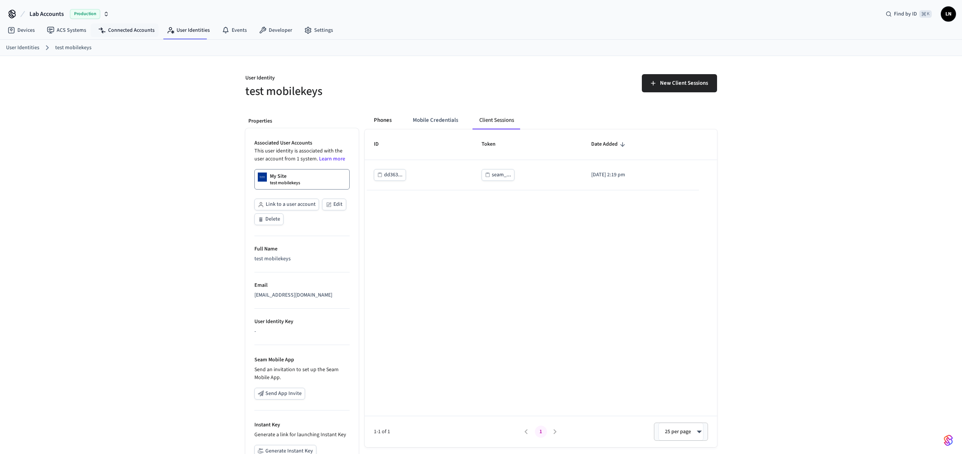
click at [394, 120] on button "Phones" at bounding box center [383, 120] width 30 height 18
click at [426, 120] on button "Mobile Credentials" at bounding box center [435, 120] width 57 height 18
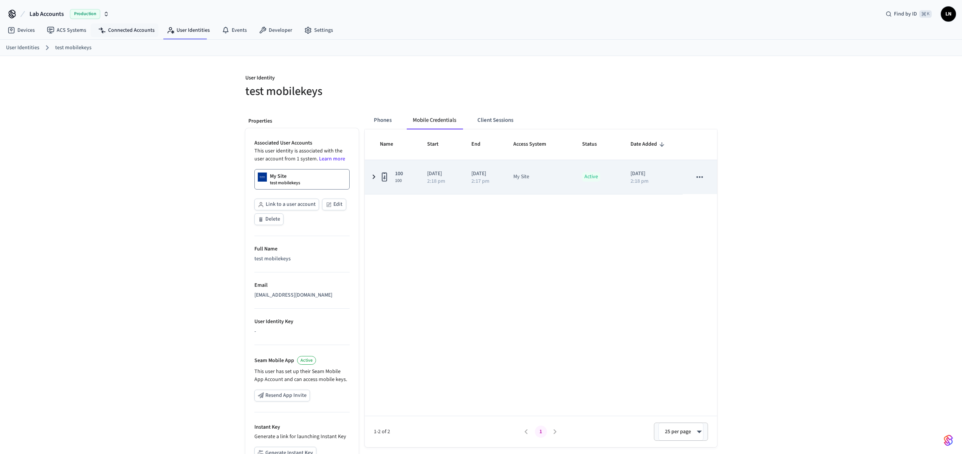
click at [412, 188] on td "100 100" at bounding box center [391, 177] width 53 height 34
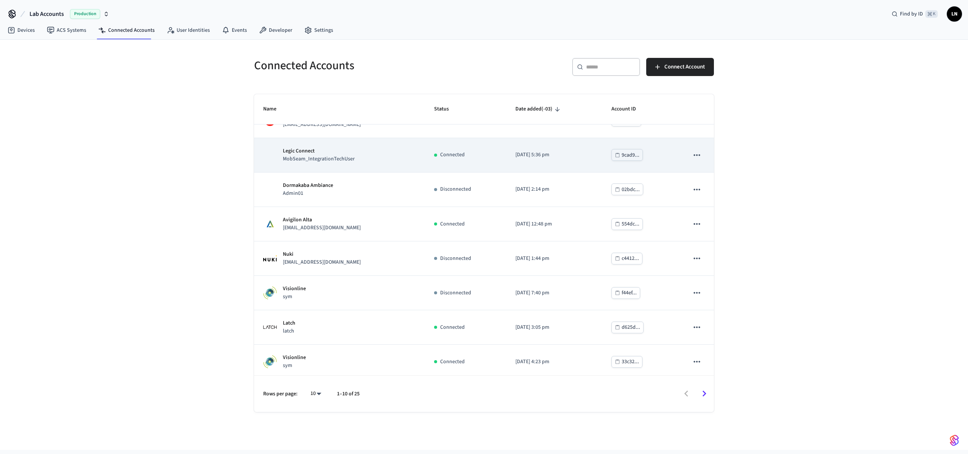
scroll to position [94, 0]
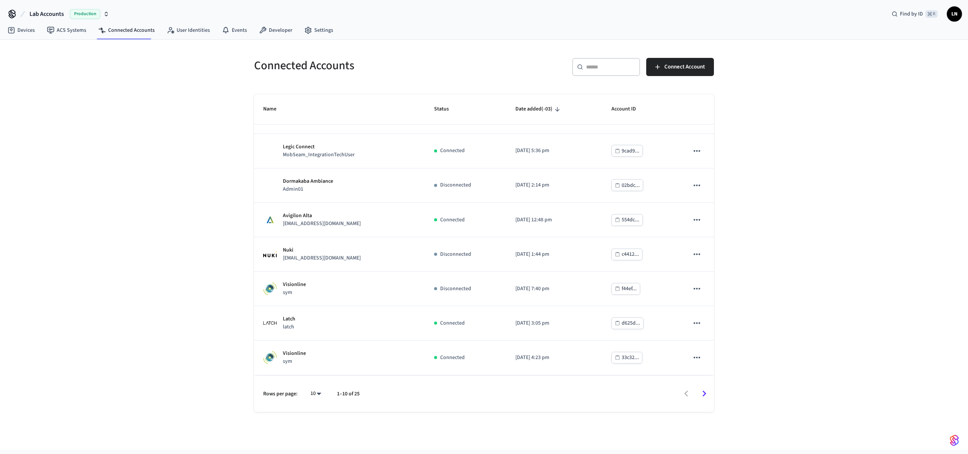
click at [618, 72] on div "​ ​" at bounding box center [606, 67] width 68 height 18
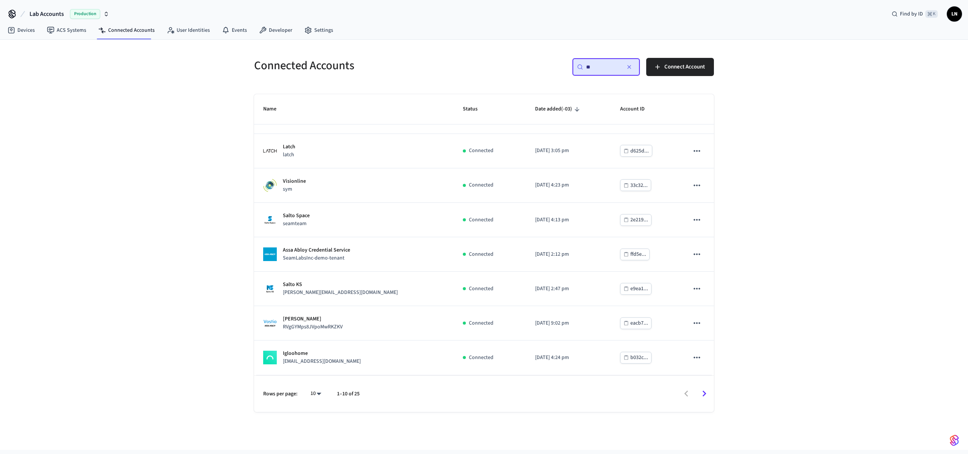
scroll to position [0, 0]
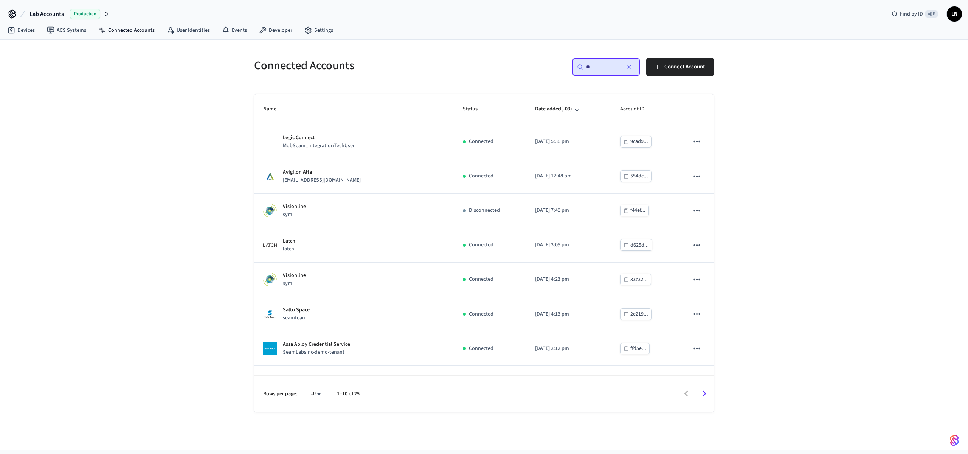
type input "***"
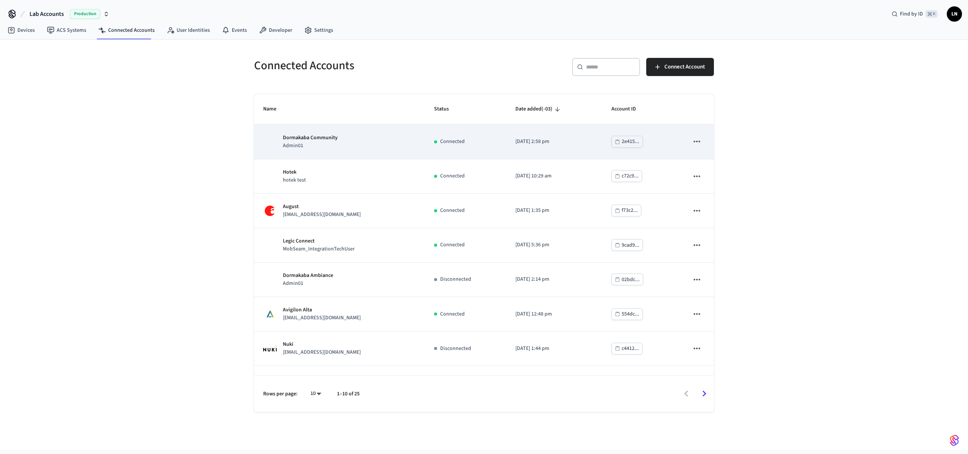
click at [350, 146] on div "Dormakaba Community Admin01" at bounding box center [339, 142] width 153 height 16
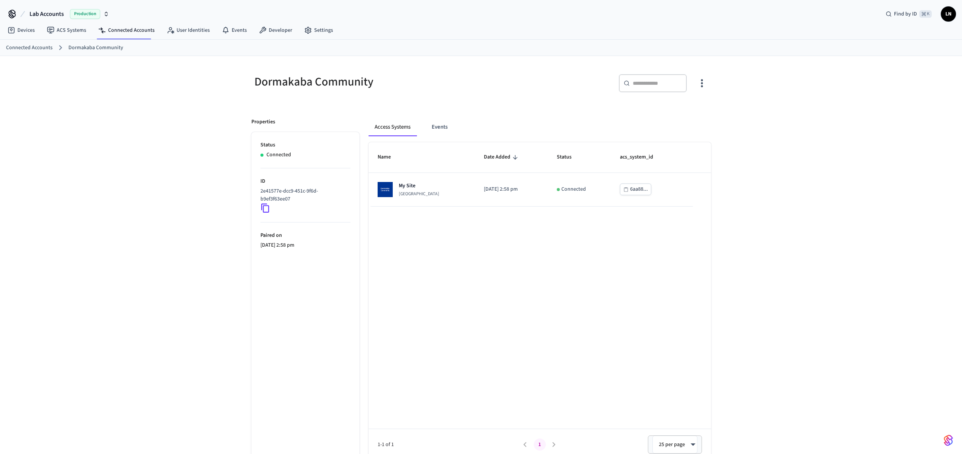
click at [701, 85] on icon "button" at bounding box center [702, 83] width 12 height 12
click at [685, 113] on span "Sync Account" at bounding box center [681, 114] width 31 height 8
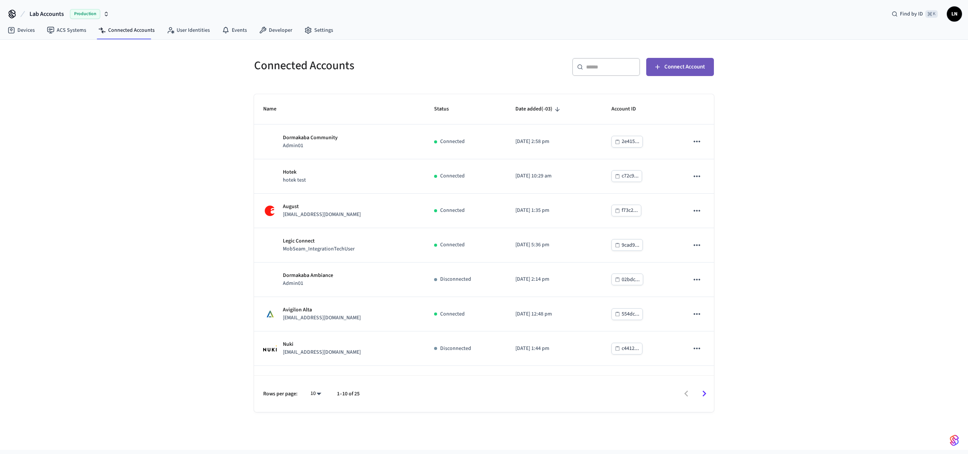
click at [689, 67] on span "Connect Account" at bounding box center [684, 67] width 40 height 10
click at [863, 173] on div "Connected Accounts ​ ​ Connect Account Name Status Date added (-03) Account ID …" at bounding box center [484, 245] width 968 height 410
click at [174, 30] on link "User Identities" at bounding box center [188, 30] width 55 height 14
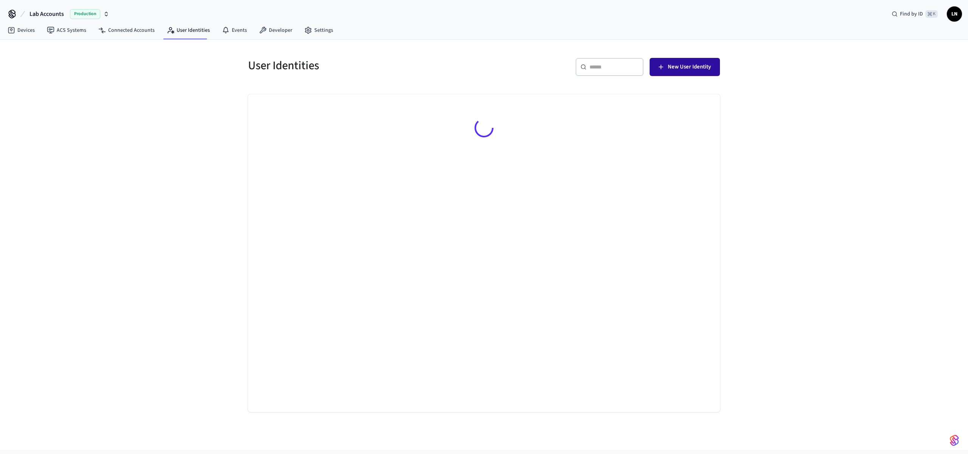
click at [684, 73] on button "New User Identity" at bounding box center [685, 67] width 70 height 18
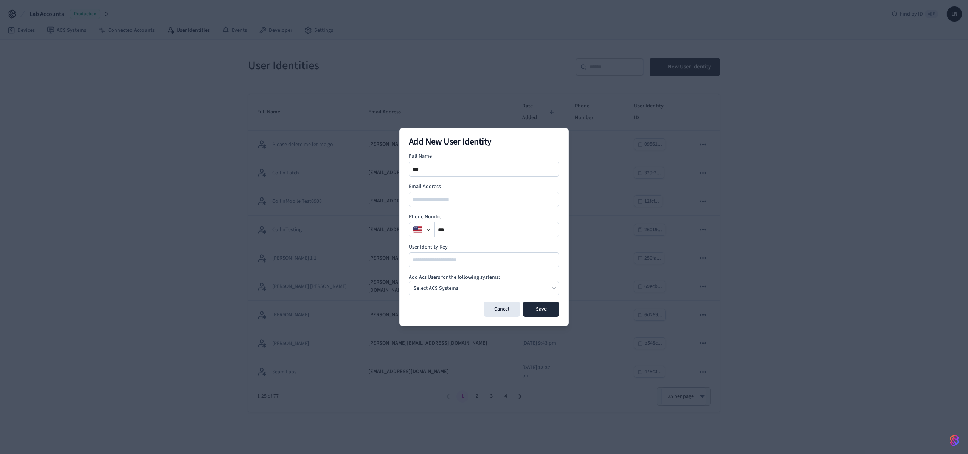
type input "****"
type input "**********"
click at [461, 293] on div "Select ACS Systems" at bounding box center [484, 288] width 151 height 14
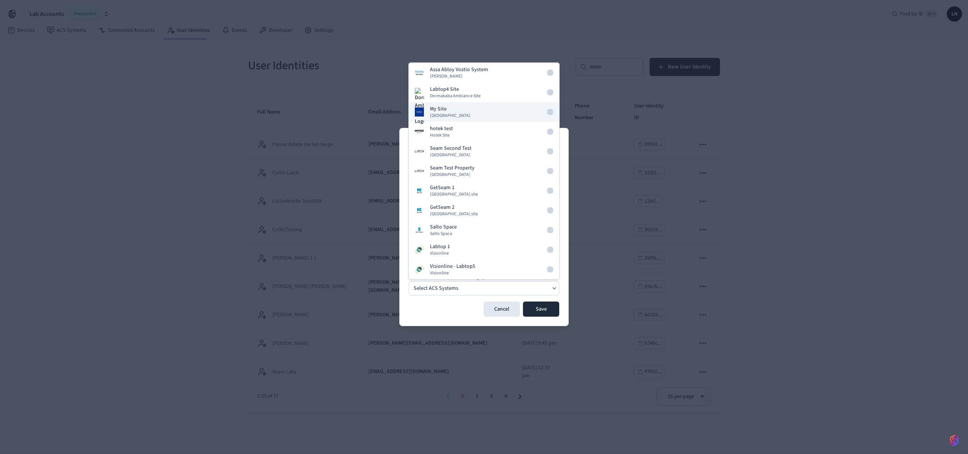
click at [460, 106] on div "My Site Dormakaba Community Site" at bounding box center [450, 112] width 40 height 14
click at [446, 314] on div "Cancel Save" at bounding box center [484, 308] width 151 height 15
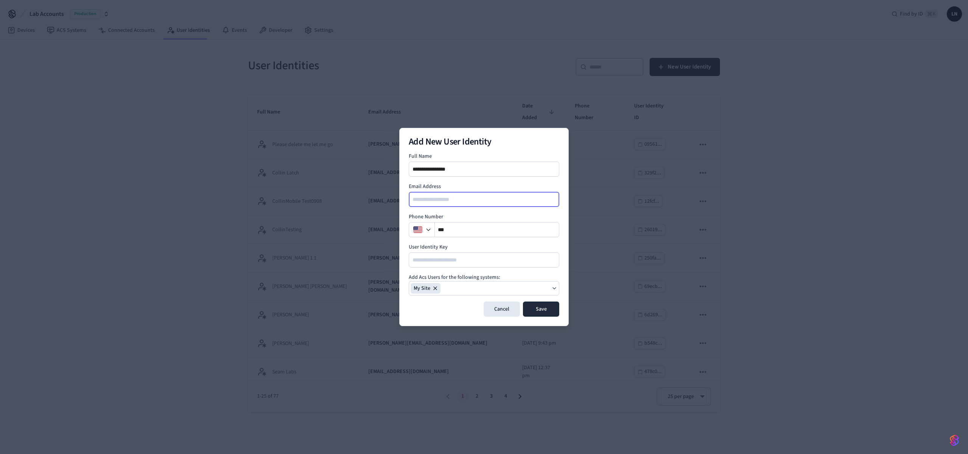
click at [445, 202] on input "email" at bounding box center [485, 199] width 150 height 9
type input "**********"
click at [540, 311] on button "Save" at bounding box center [541, 308] width 36 height 15
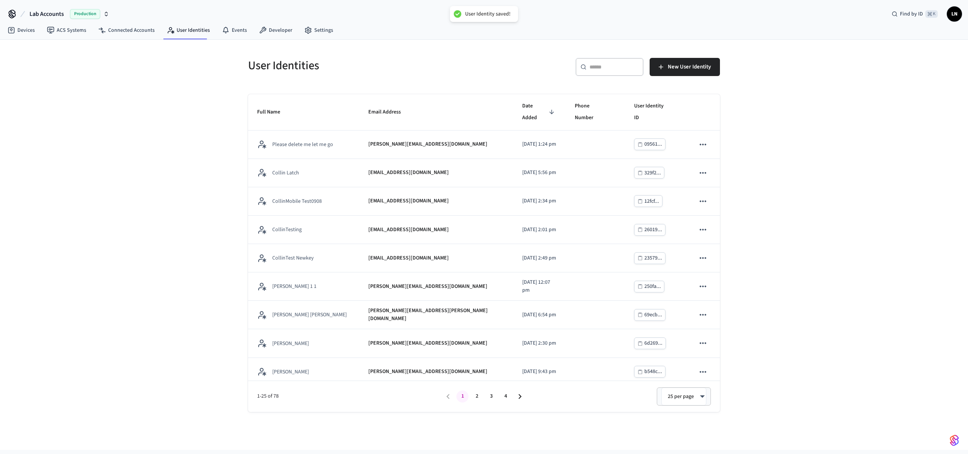
click at [600, 72] on div "​ ​" at bounding box center [610, 67] width 68 height 18
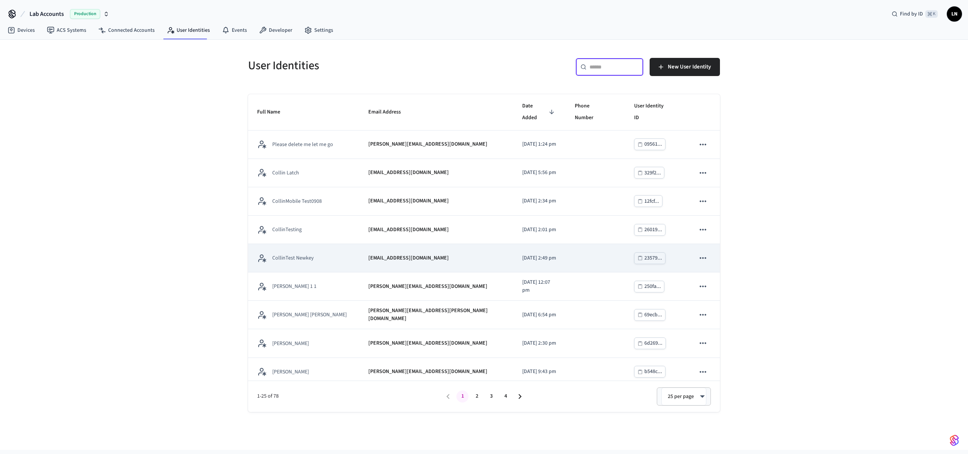
click at [376, 244] on td "[EMAIL_ADDRESS][DOMAIN_NAME]" at bounding box center [436, 258] width 154 height 28
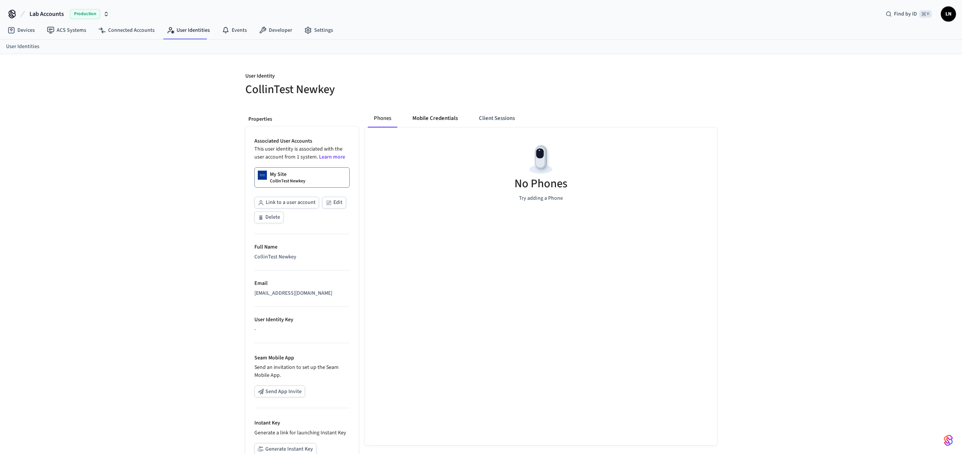
click at [452, 114] on button "Mobile Credentials" at bounding box center [435, 118] width 57 height 18
click at [377, 118] on button "Phones" at bounding box center [383, 118] width 30 height 18
click at [284, 177] on p "My Site" at bounding box center [278, 175] width 17 height 8
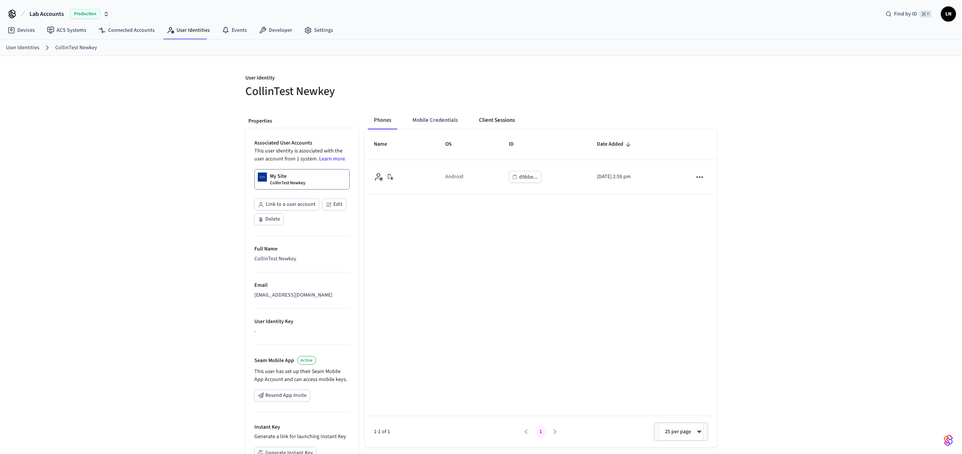
click at [488, 116] on button "Client Sessions" at bounding box center [497, 120] width 48 height 18
click at [372, 123] on button "Phones" at bounding box center [383, 120] width 30 height 18
click at [418, 118] on button "Mobile Credentials" at bounding box center [435, 120] width 57 height 18
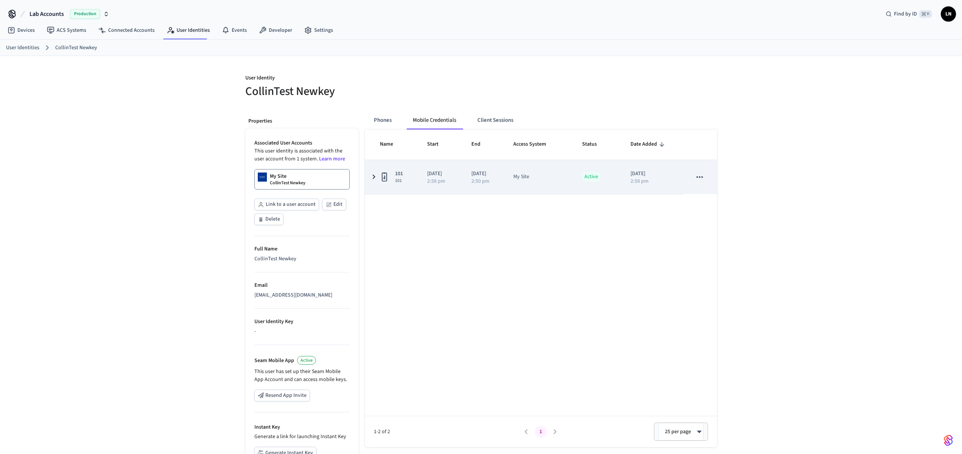
click at [382, 181] on icon "sticky table" at bounding box center [384, 176] width 5 height 9
click at [383, 181] on icon "sticky table" at bounding box center [384, 176] width 5 height 9
click at [437, 182] on p "2:59 pm" at bounding box center [446, 181] width 18 height 5
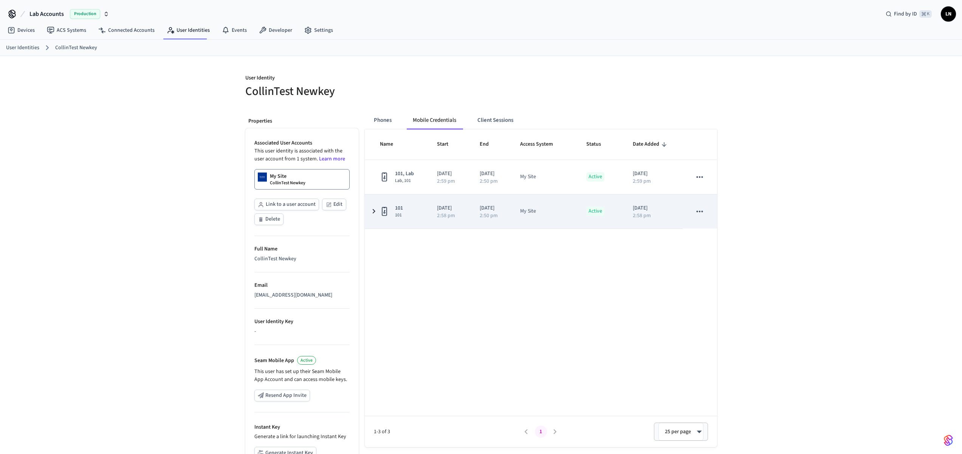
click at [380, 211] on icon "sticky table" at bounding box center [384, 210] width 9 height 9
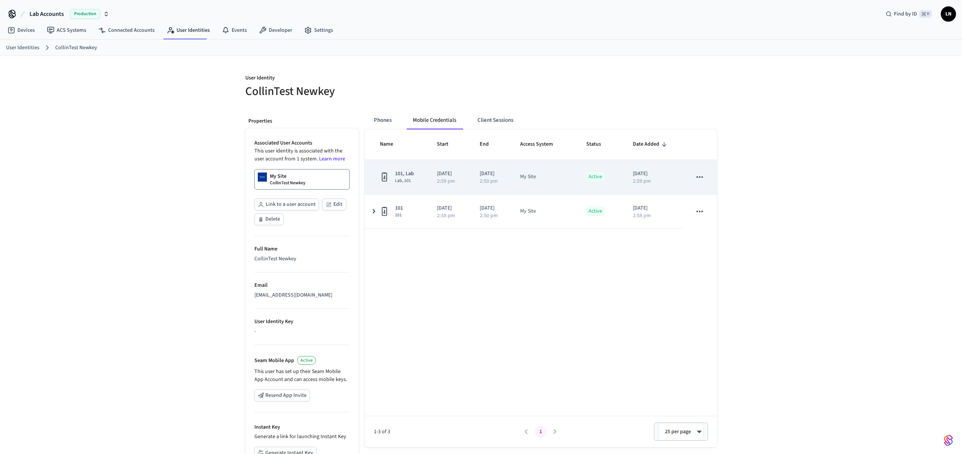
click at [389, 171] on div "101, Lab Lab, 101" at bounding box center [399, 177] width 39 height 14
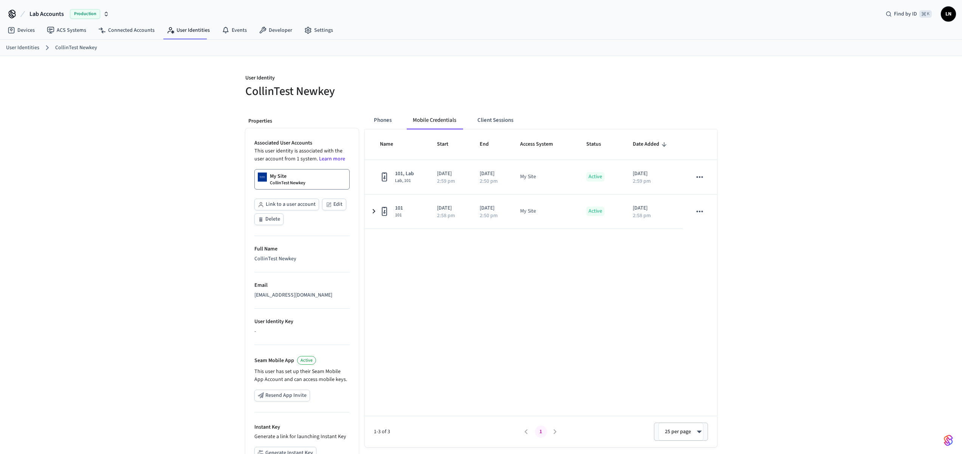
click at [387, 230] on div "Name Start End Access System Status Date Added 101, Lab Lab, 101 2025/09/08 2:5…" at bounding box center [541, 288] width 352 height 318
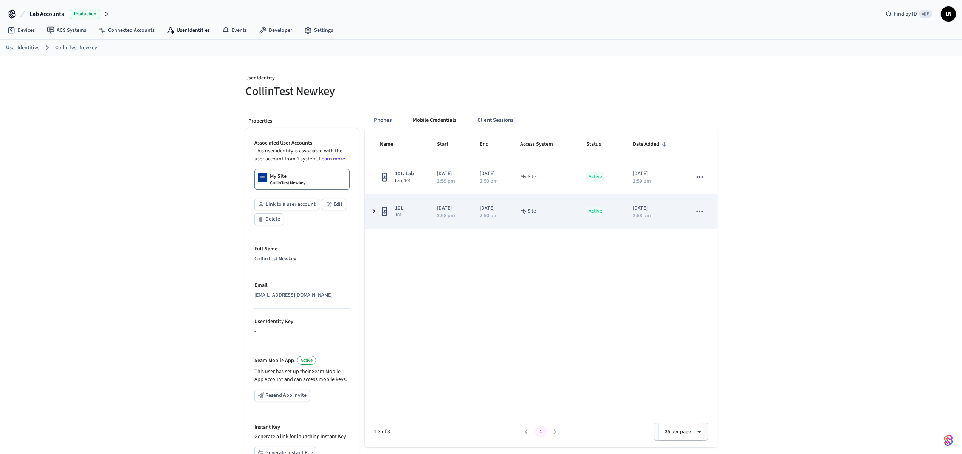
click at [396, 219] on td "101 101" at bounding box center [397, 211] width 64 height 34
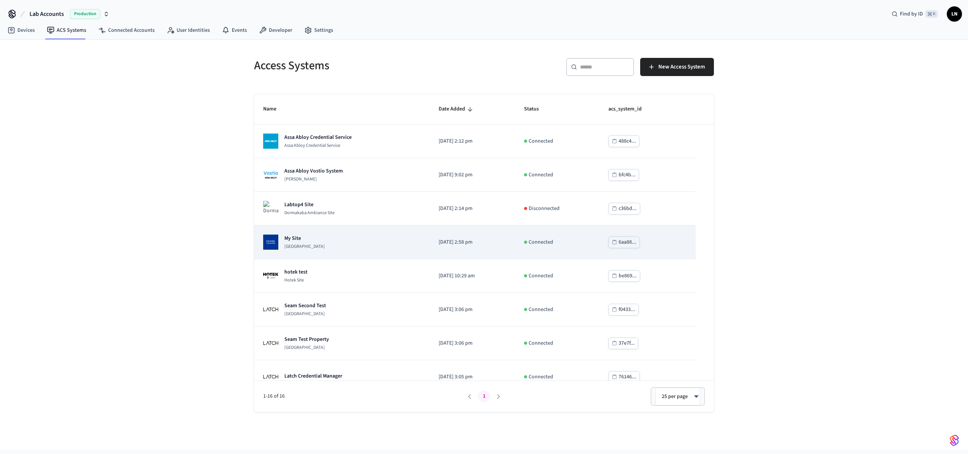
click at [349, 237] on div "My Site [GEOGRAPHIC_DATA]" at bounding box center [341, 241] width 157 height 15
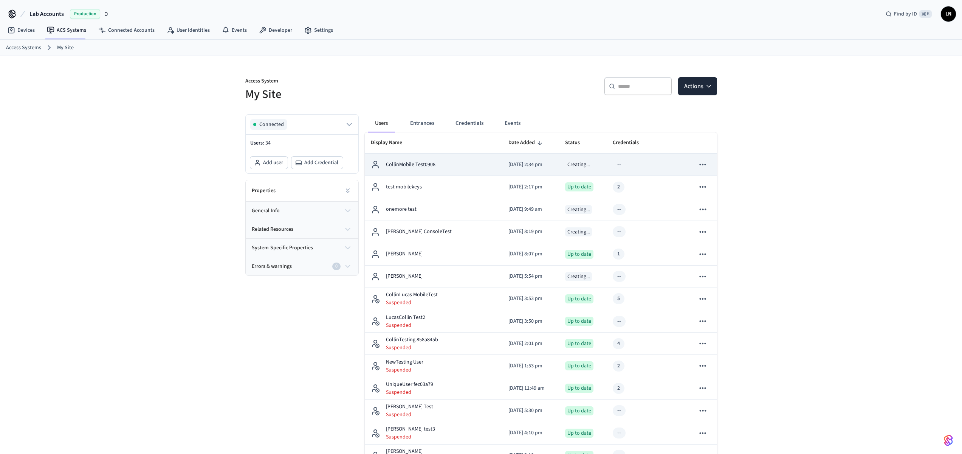
click at [432, 168] on p "CollinMobile Test0908" at bounding box center [411, 165] width 50 height 8
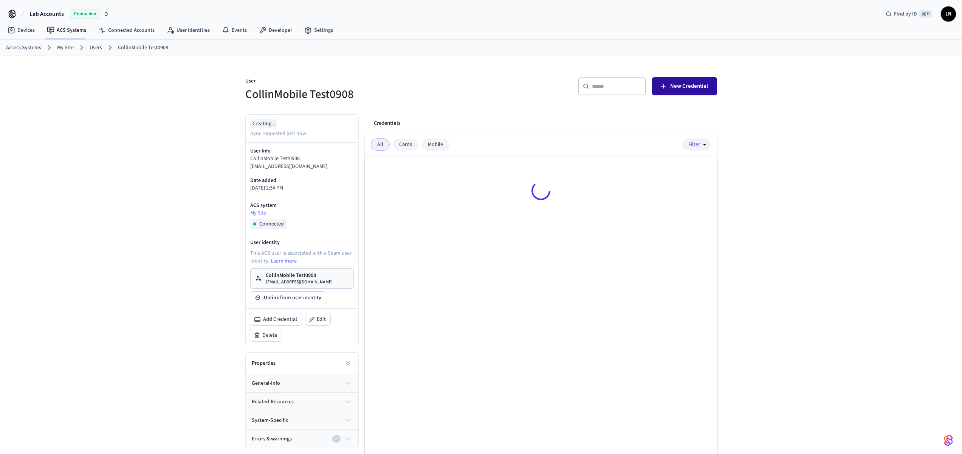
click at [699, 85] on span "New Credential" at bounding box center [690, 86] width 38 height 10
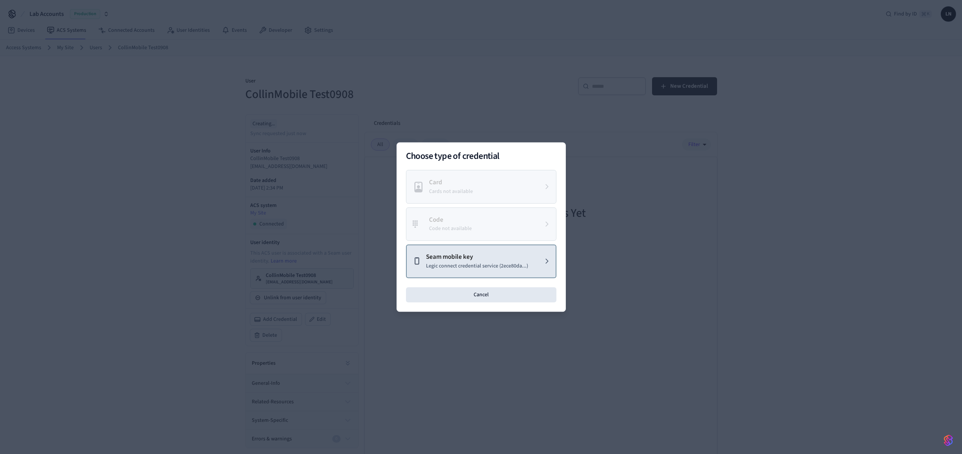
click at [470, 258] on p "Seam mobile key" at bounding box center [477, 257] width 102 height 10
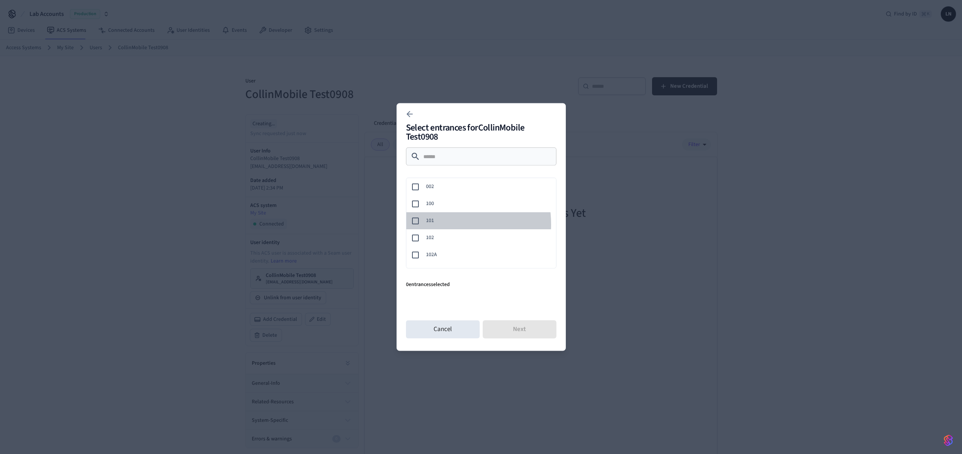
click at [443, 224] on span "101" at bounding box center [488, 221] width 124 height 8
click at [515, 324] on button "Next" at bounding box center [520, 329] width 74 height 18
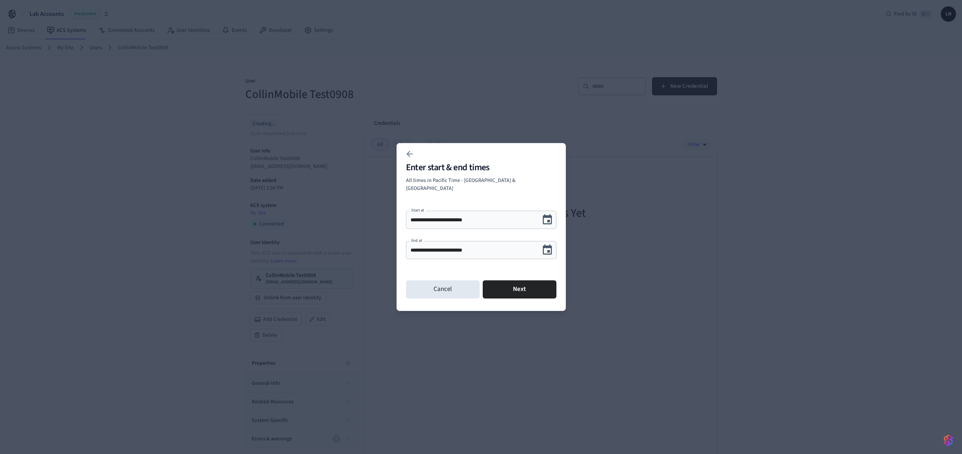
click at [551, 246] on icon "Choose date, selected date is Sep 9, 2025" at bounding box center [547, 250] width 9 height 10
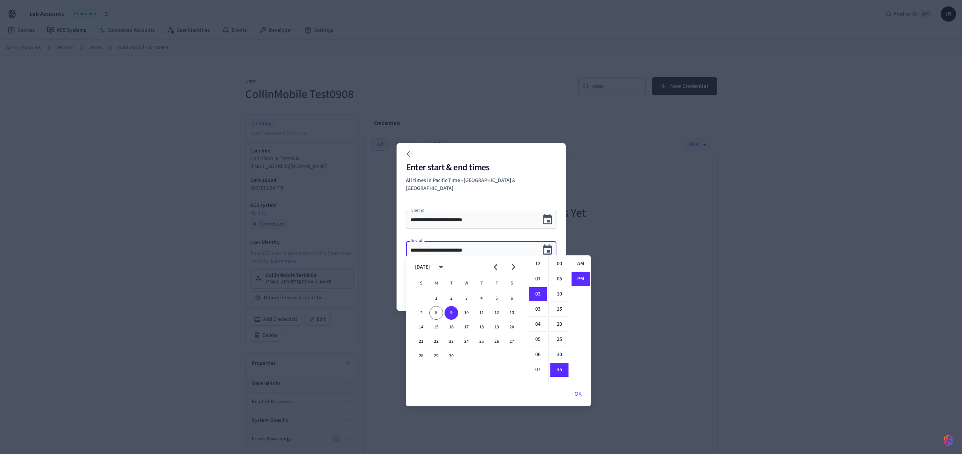
scroll to position [14, 0]
click at [466, 329] on button "17" at bounding box center [467, 327] width 14 height 14
type input "**********"
click at [540, 178] on div "**********" at bounding box center [481, 227] width 169 height 168
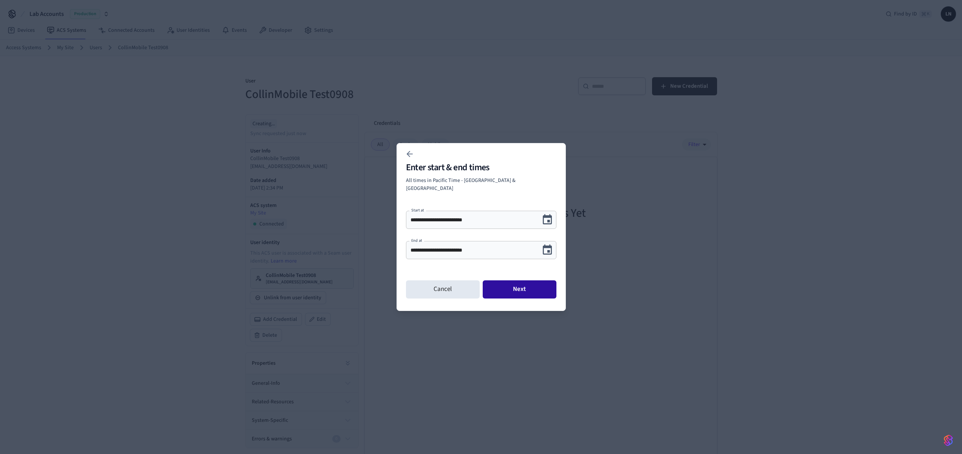
click at [522, 287] on button "Next" at bounding box center [520, 289] width 74 height 18
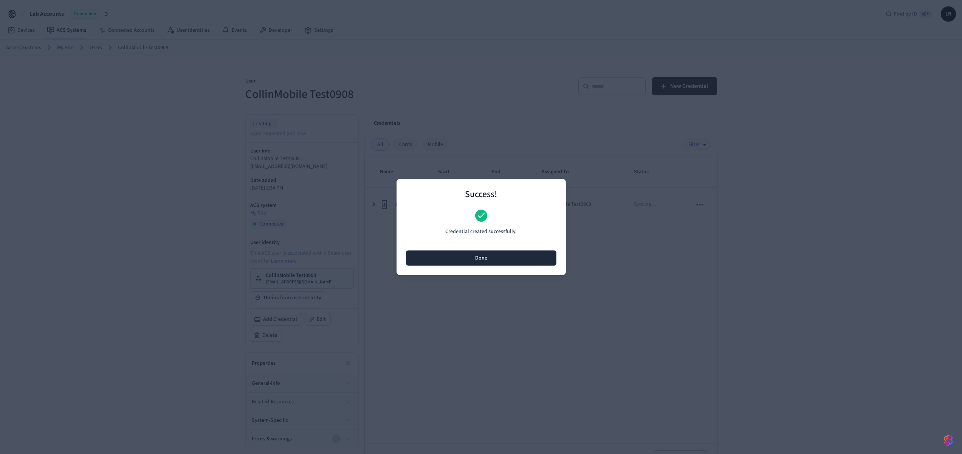
click at [524, 261] on button "Done" at bounding box center [481, 257] width 151 height 15
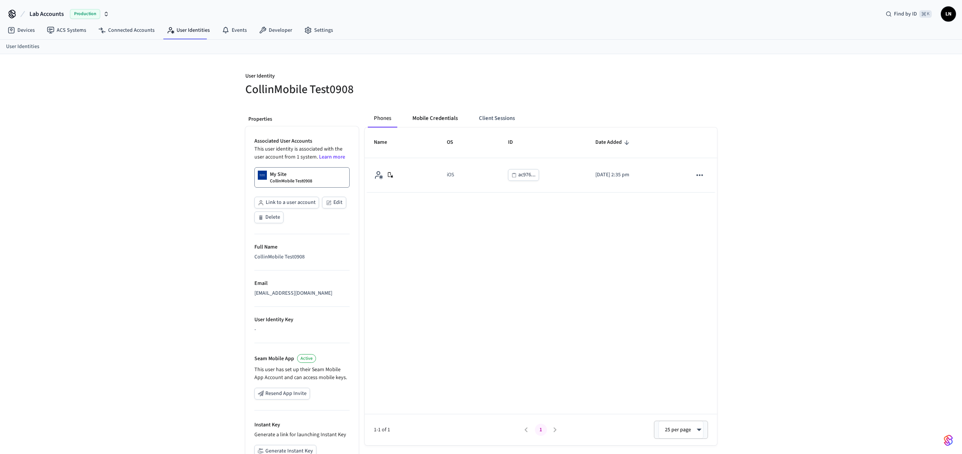
click at [433, 120] on button "Mobile Credentials" at bounding box center [435, 118] width 57 height 18
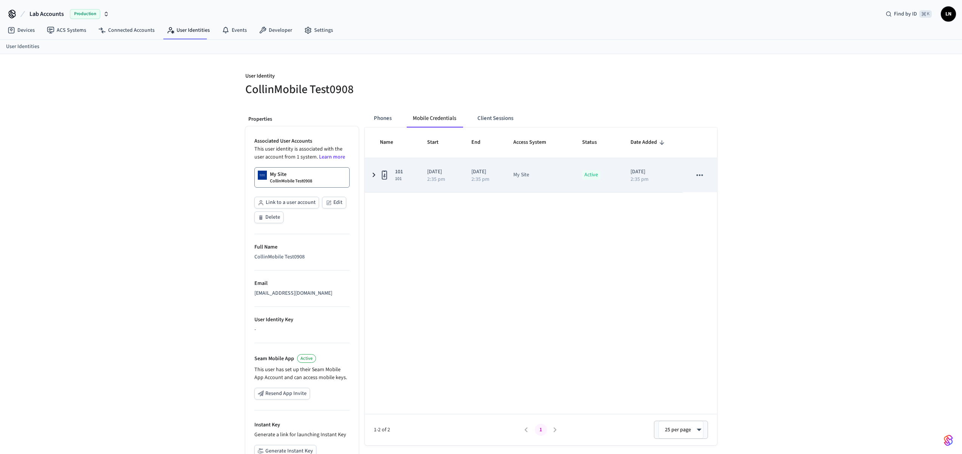
click at [423, 178] on td "[DATE] 2:35 pm" at bounding box center [440, 175] width 45 height 34
click at [422, 184] on td "[DATE] 2:35 pm" at bounding box center [440, 175] width 45 height 34
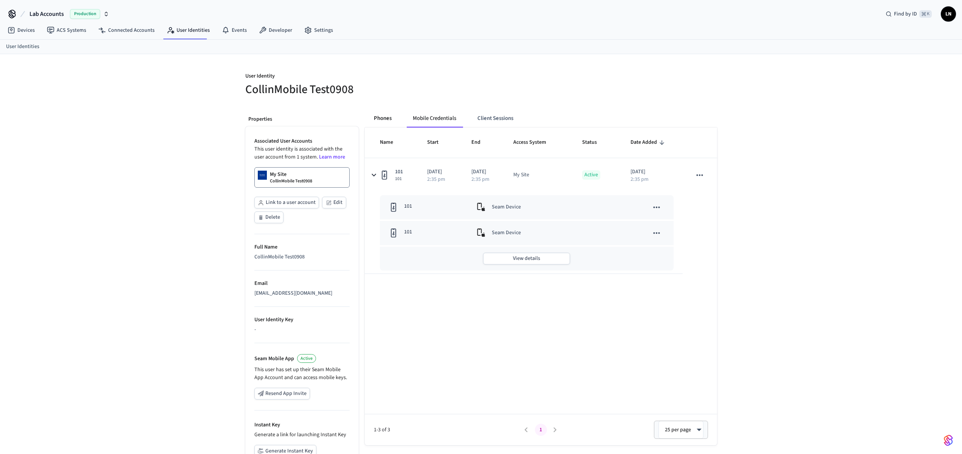
click at [373, 114] on button "Phones" at bounding box center [383, 118] width 30 height 18
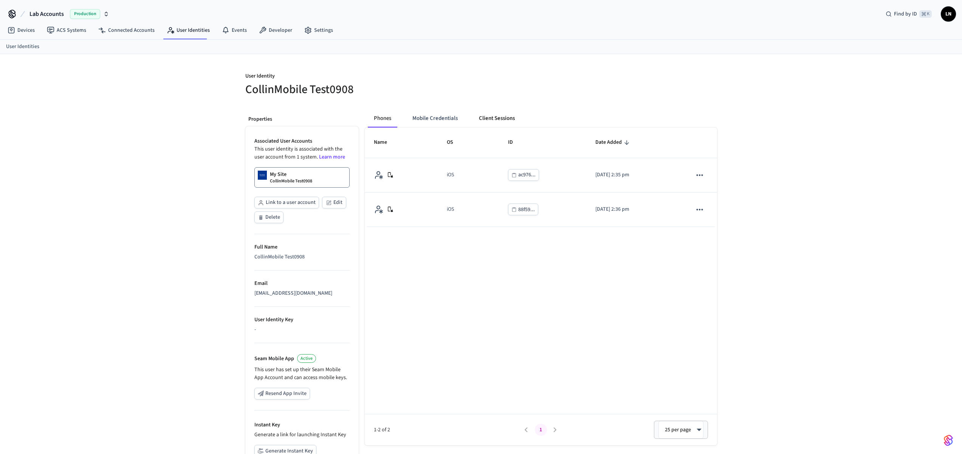
click at [500, 121] on button "Client Sessions" at bounding box center [497, 118] width 48 height 18
click at [423, 119] on button "Mobile Credentials" at bounding box center [435, 118] width 57 height 18
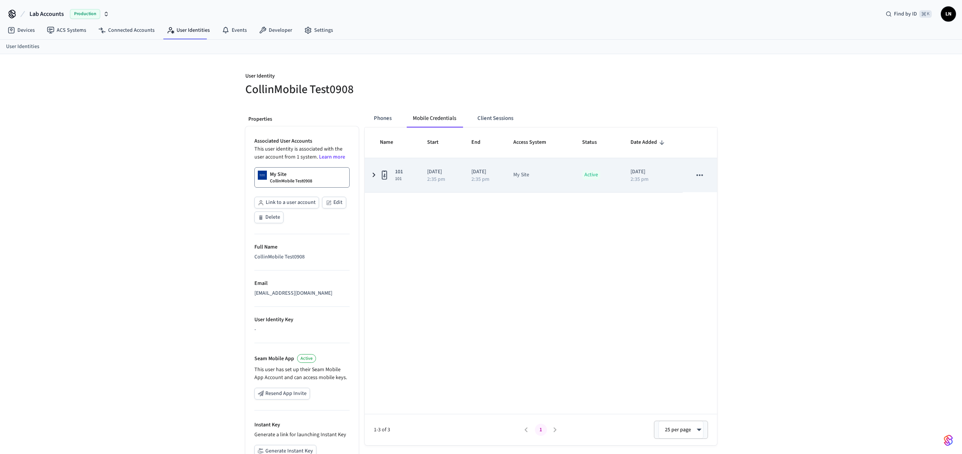
click at [460, 171] on td "[DATE] 2:35 pm" at bounding box center [440, 175] width 45 height 34
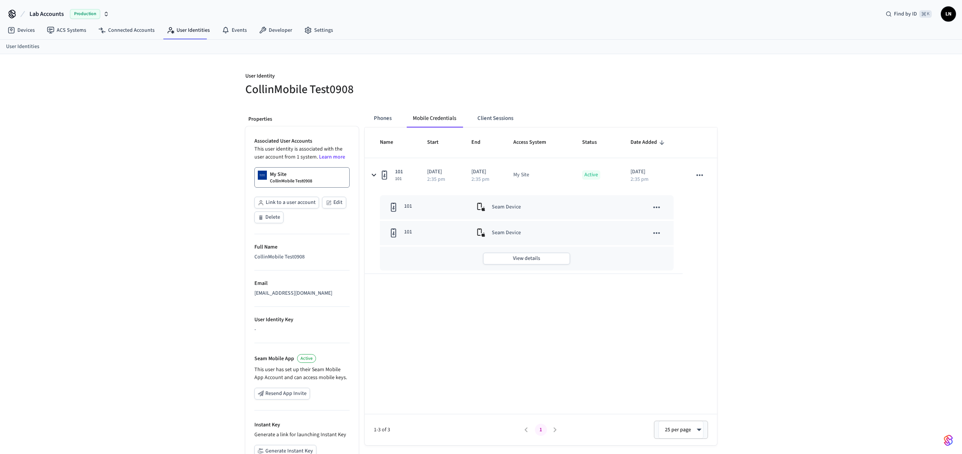
click at [650, 208] on button "sticky table" at bounding box center [657, 207] width 16 height 16
drag, startPoint x: 784, startPoint y: 169, endPoint x: 767, endPoint y: 135, distance: 37.5
click at [777, 155] on div at bounding box center [484, 227] width 968 height 454
click at [661, 205] on icon "sticky table" at bounding box center [657, 207] width 10 height 10
drag, startPoint x: 795, startPoint y: 178, endPoint x: 766, endPoint y: 49, distance: 132.2
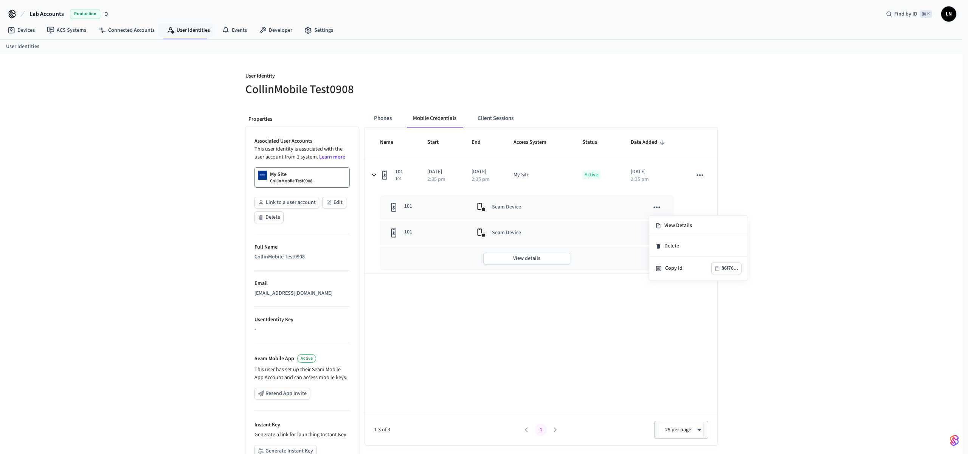
click at [794, 173] on div at bounding box center [484, 227] width 968 height 454
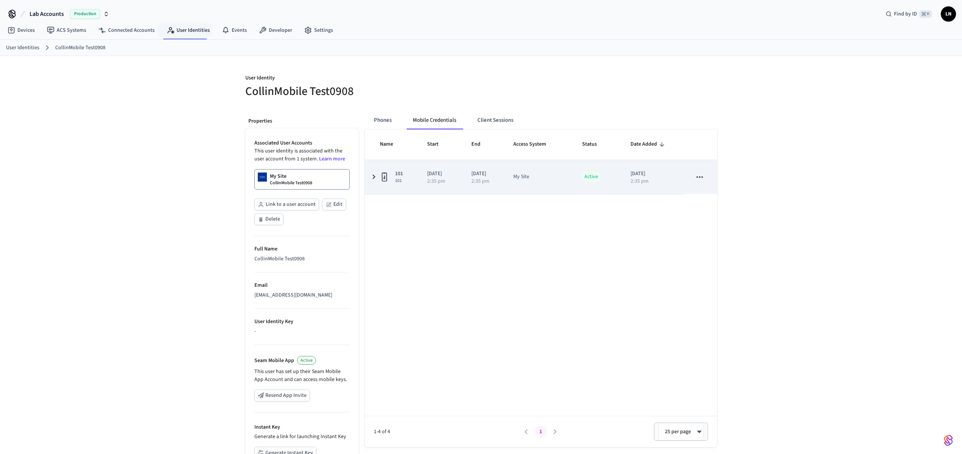
click at [411, 174] on td "101 101" at bounding box center [391, 177] width 53 height 34
click at [501, 184] on td "[DATE] 2:35 pm" at bounding box center [484, 177] width 42 height 34
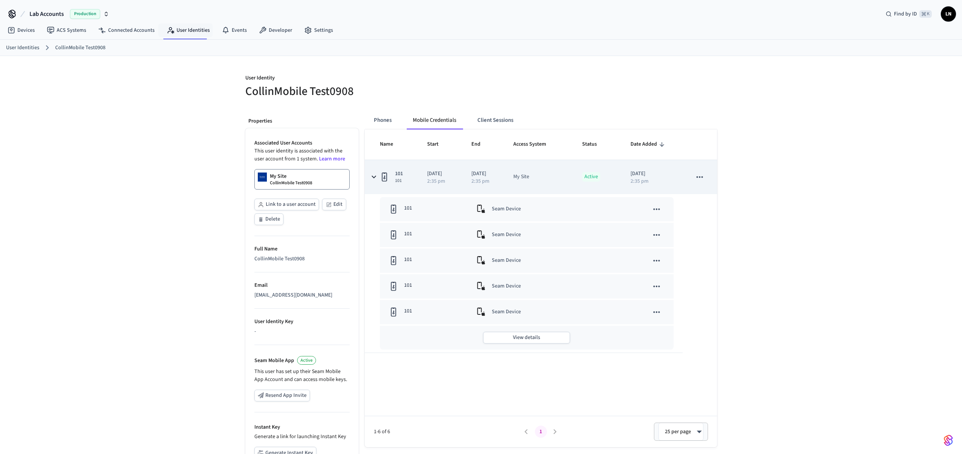
click at [376, 179] on icon "sticky table" at bounding box center [373, 176] width 9 height 9
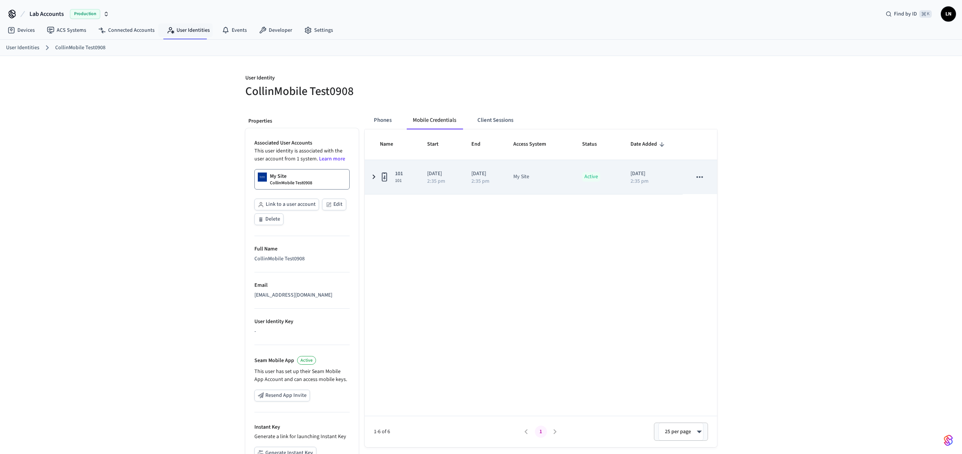
click at [382, 174] on icon "sticky table" at bounding box center [384, 176] width 5 height 9
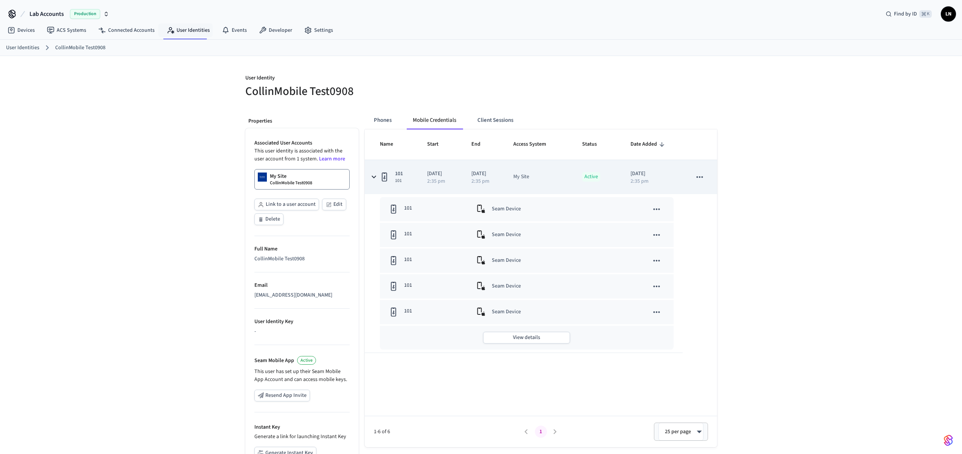
click at [382, 174] on icon "sticky table" at bounding box center [384, 176] width 5 height 9
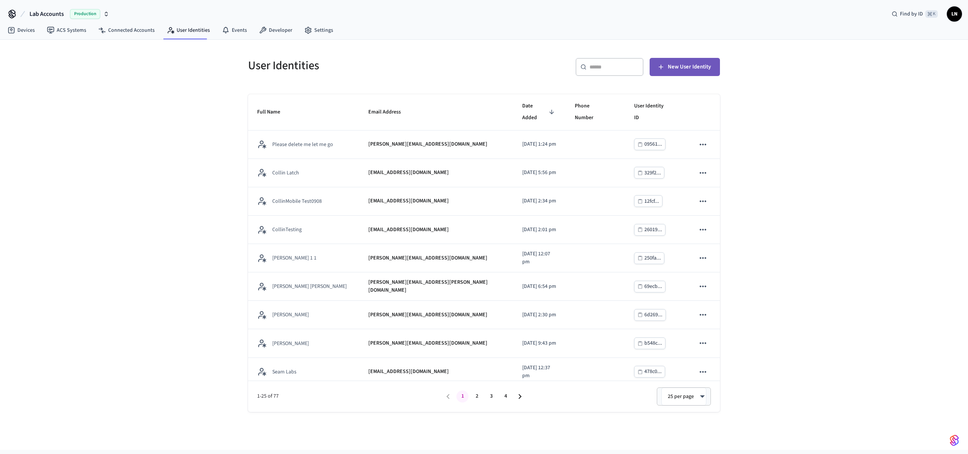
click at [688, 67] on span "New User Identity" at bounding box center [689, 67] width 43 height 10
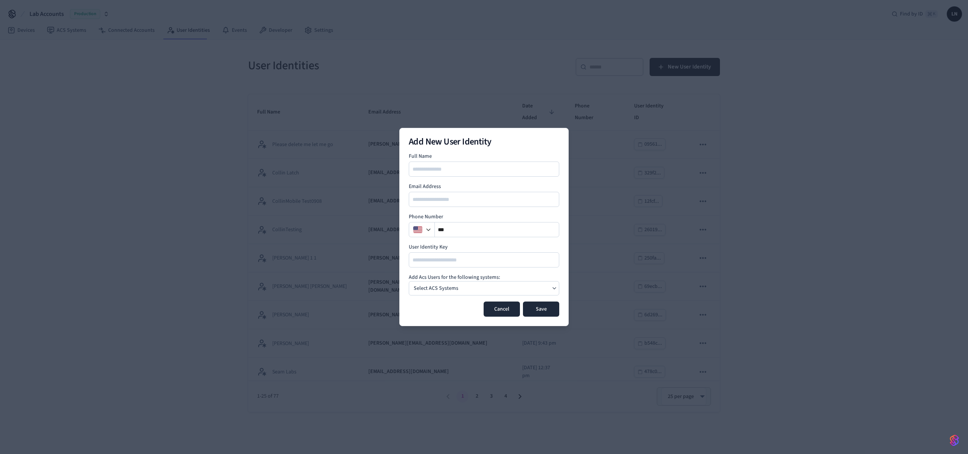
click at [498, 308] on button "Cancel" at bounding box center [502, 308] width 36 height 15
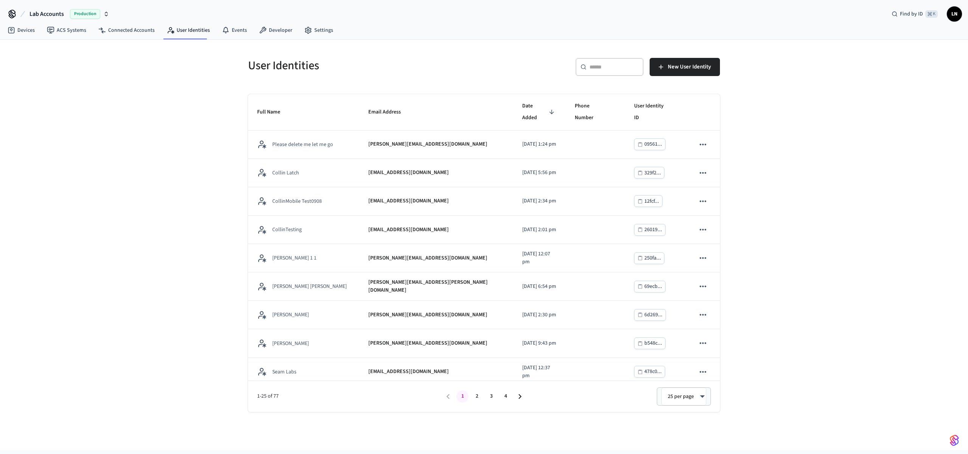
click at [849, 157] on div "User Identities ​ ​ New User Identity Full Name Email Address Date Added Phone …" at bounding box center [484, 245] width 968 height 410
click at [803, 80] on div "User Identities ​ ​ New User Identity Full Name Email Address Date Added Phone …" at bounding box center [484, 245] width 968 height 410
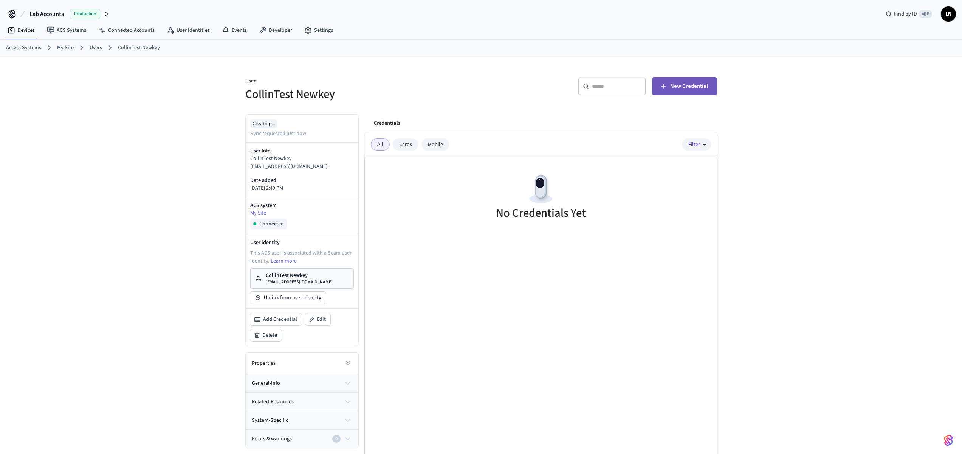
click at [672, 86] on span "New Credential" at bounding box center [690, 86] width 38 height 10
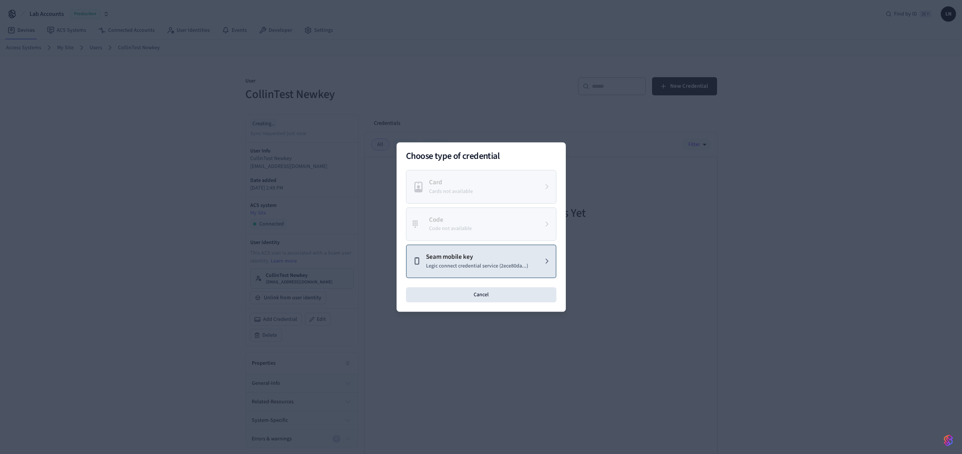
click at [486, 259] on p "Seam mobile key" at bounding box center [477, 257] width 102 height 10
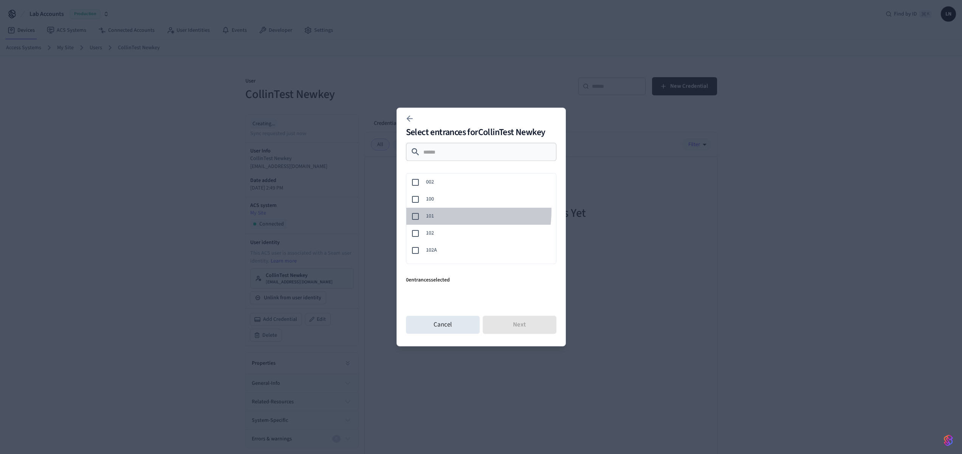
click at [437, 210] on div "101" at bounding box center [480, 216] width 153 height 17
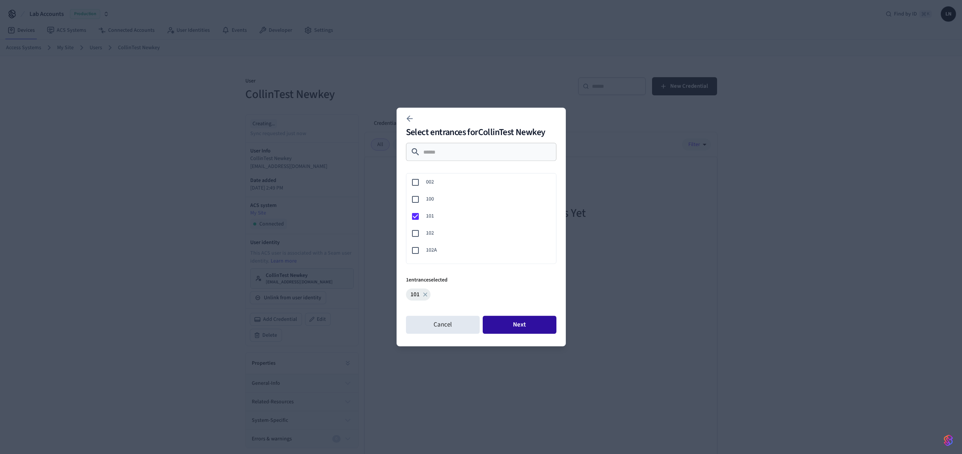
click at [532, 317] on button "Next" at bounding box center [520, 325] width 74 height 18
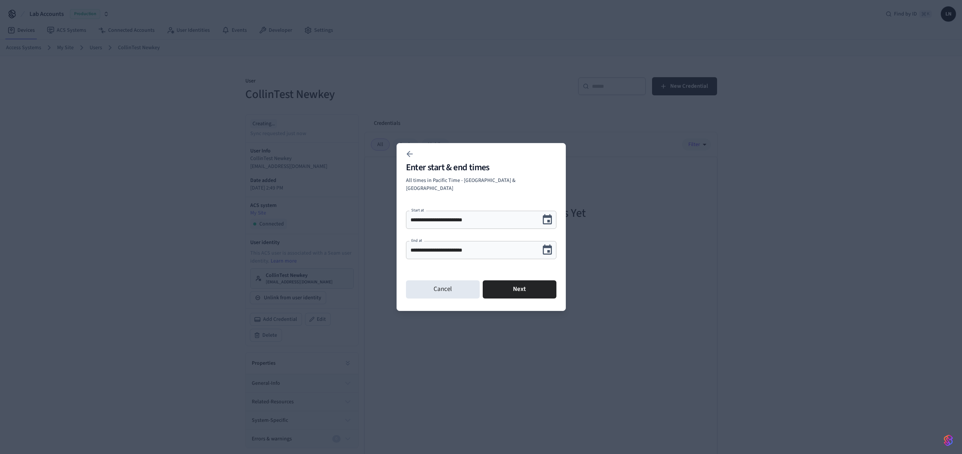
click at [545, 245] on icon "Choose date, selected date is Sep 9, 2025" at bounding box center [547, 250] width 9 height 10
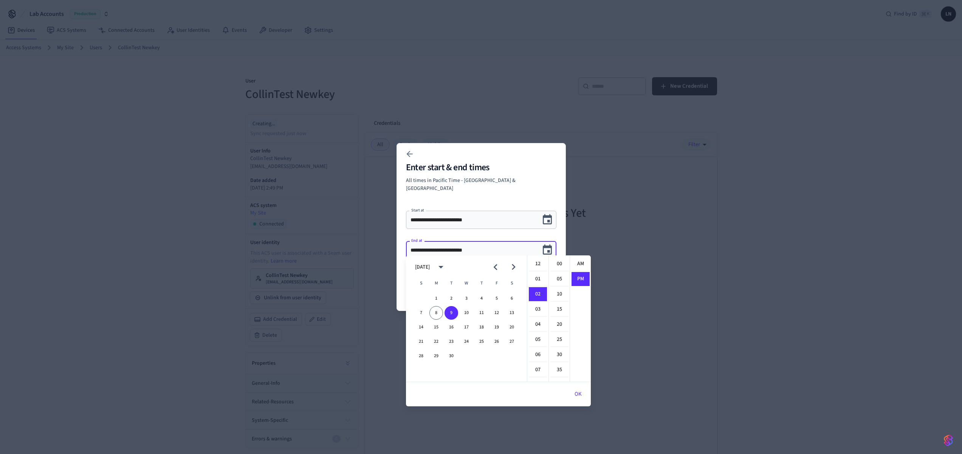
scroll to position [14, 0]
click at [449, 343] on button "23" at bounding box center [452, 342] width 14 height 14
click at [582, 396] on button "OK" at bounding box center [578, 394] width 25 height 18
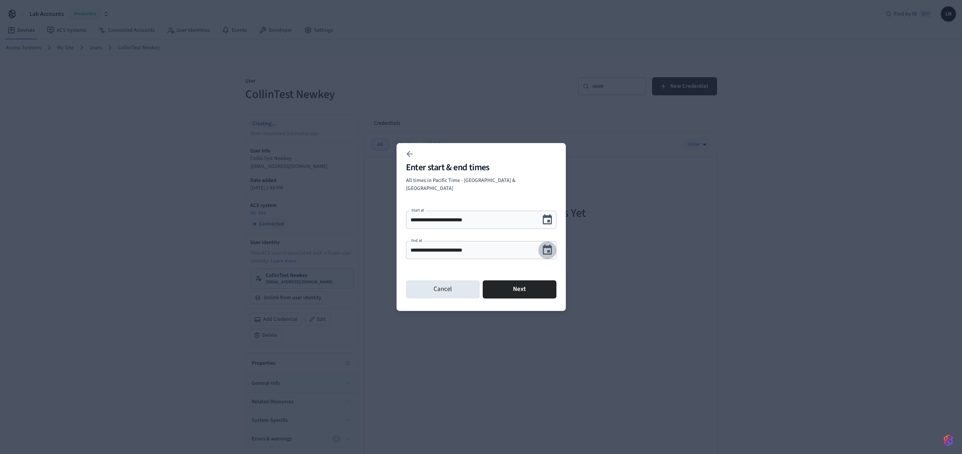
click at [546, 245] on icon "Choose date, selected date is Sep 23, 2025" at bounding box center [547, 250] width 9 height 10
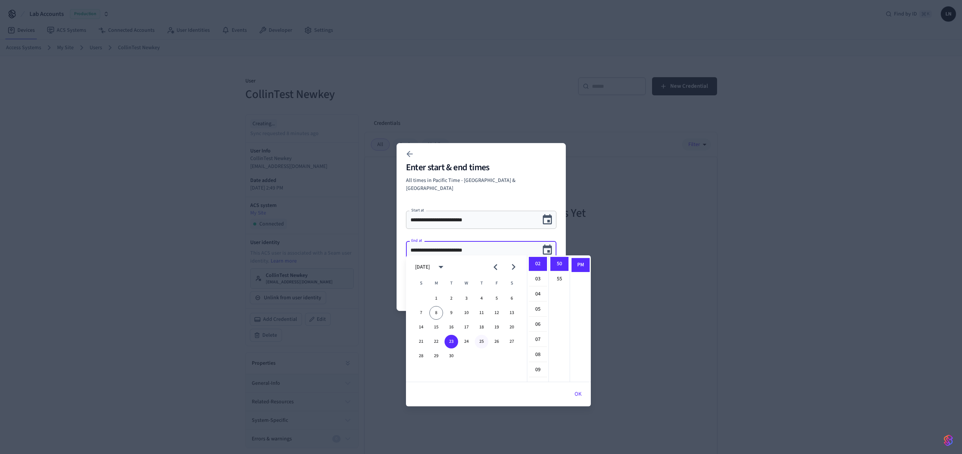
click at [484, 342] on button "25" at bounding box center [482, 342] width 14 height 14
type input "**********"
click at [509, 161] on div at bounding box center [481, 153] width 158 height 15
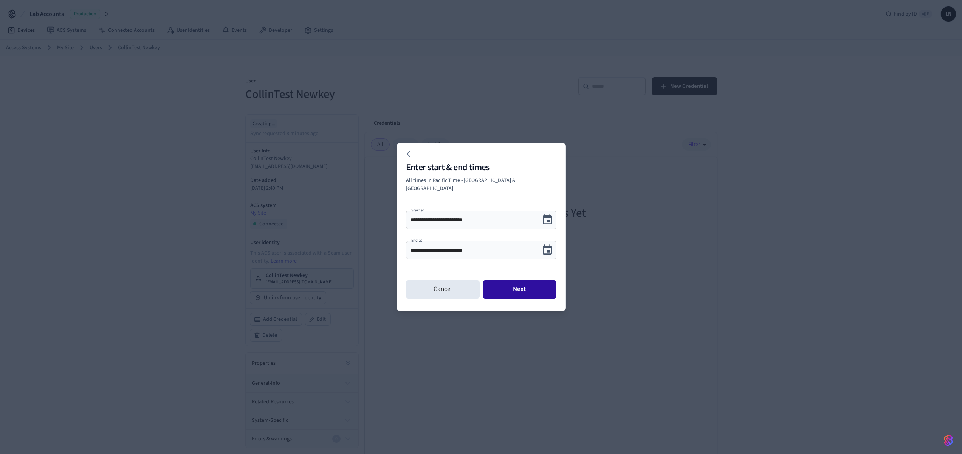
click at [518, 290] on button "Next" at bounding box center [520, 289] width 74 height 18
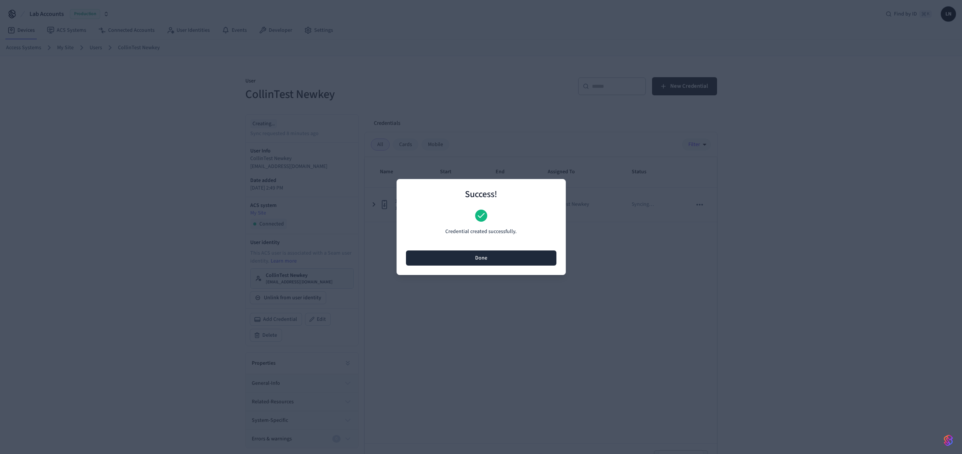
click at [491, 254] on button "Done" at bounding box center [481, 257] width 151 height 15
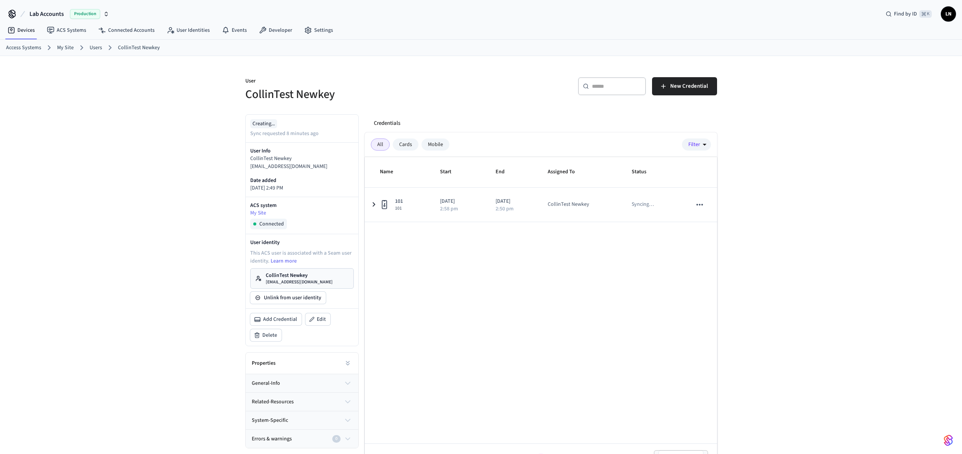
click at [289, 272] on p "CollinTest Newkey" at bounding box center [299, 276] width 67 height 8
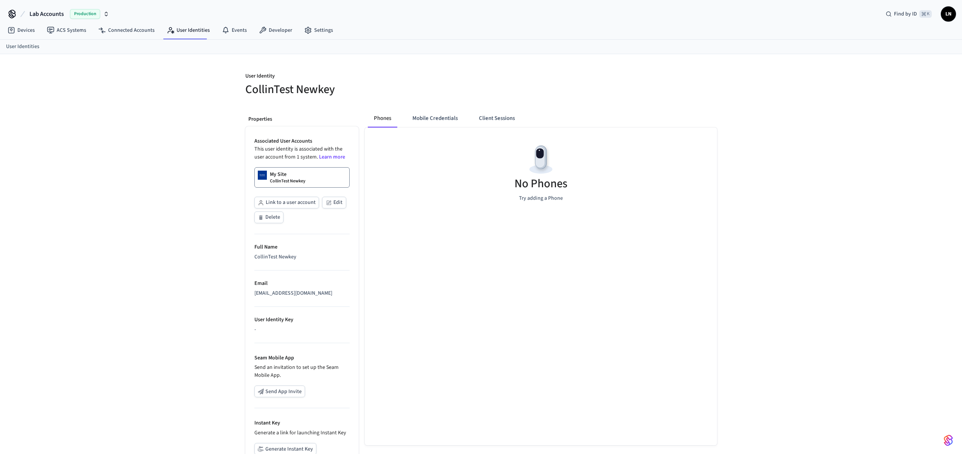
click at [494, 116] on button "Client Sessions" at bounding box center [497, 118] width 48 height 18
click at [663, 76] on span "New Client Sessions" at bounding box center [684, 81] width 48 height 10
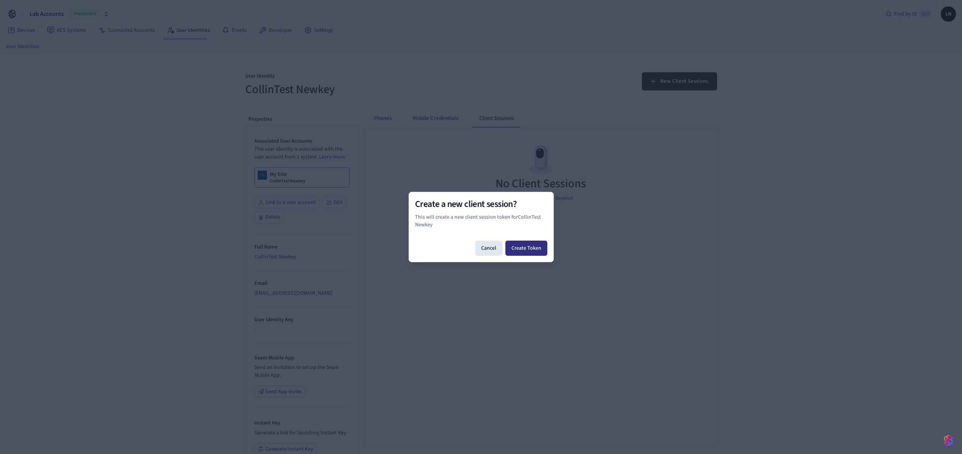
click at [522, 245] on button "Create Token" at bounding box center [527, 248] width 42 height 15
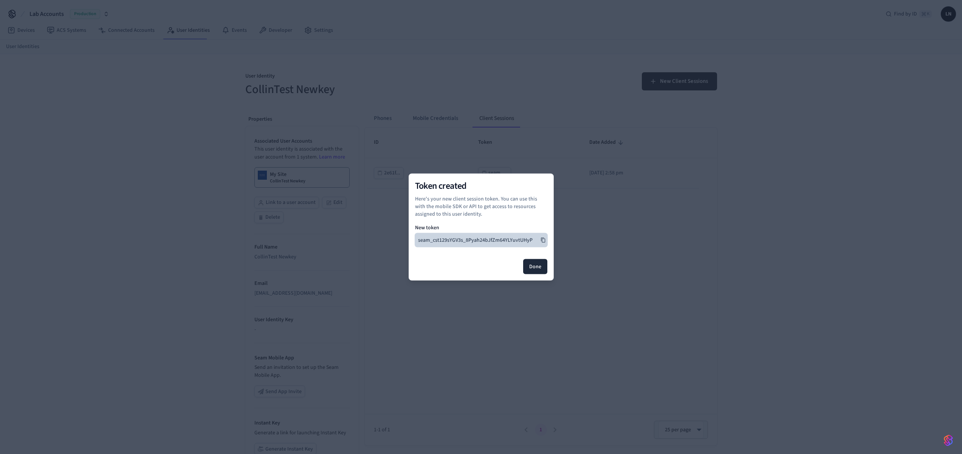
click at [539, 243] on button "seam_cst129sYGV3s_8Pyah24bJfZm64YLYuvtUHyP" at bounding box center [481, 240] width 132 height 14
click at [544, 272] on button "Done" at bounding box center [535, 266] width 24 height 15
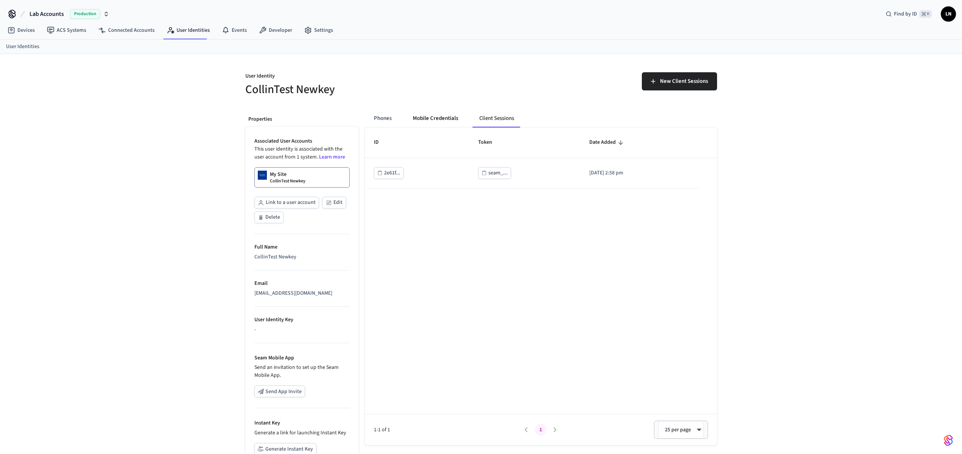
click at [428, 119] on button "Mobile Credentials" at bounding box center [435, 118] width 57 height 18
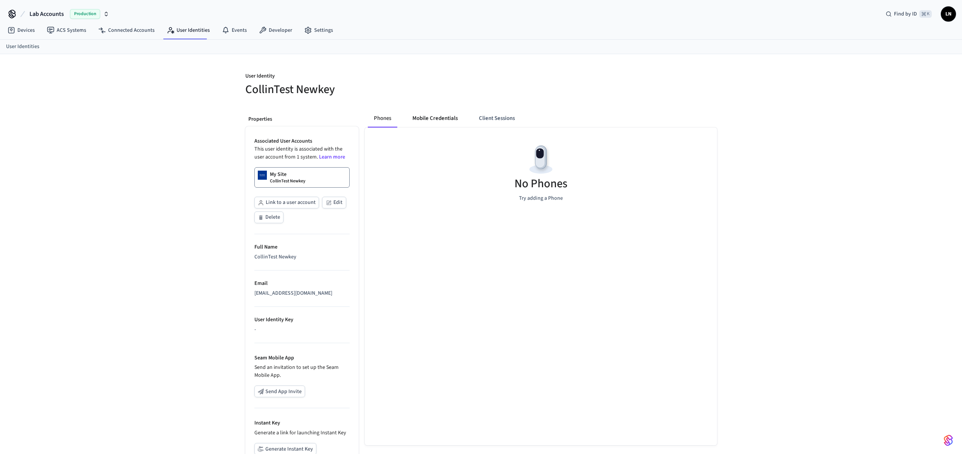
click at [417, 123] on button "Mobile Credentials" at bounding box center [435, 118] width 57 height 18
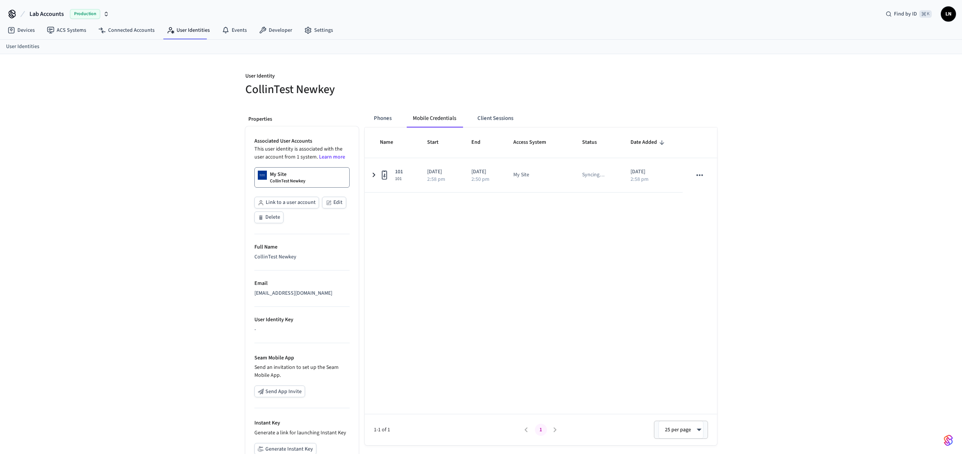
click at [827, 284] on div "User Identity CollinTest Newkey Properties Associated User Accounts This user i…" at bounding box center [481, 283] width 962 height 459
